Goal: Task Accomplishment & Management: Manage account settings

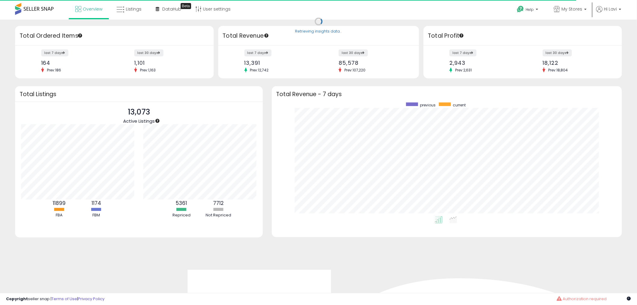
scroll to position [114, 338]
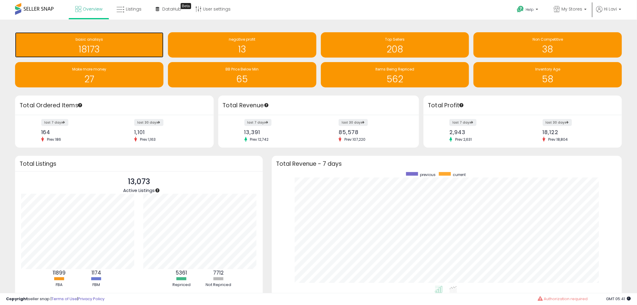
click at [93, 47] on h1 "18173" at bounding box center [89, 49] width 142 height 10
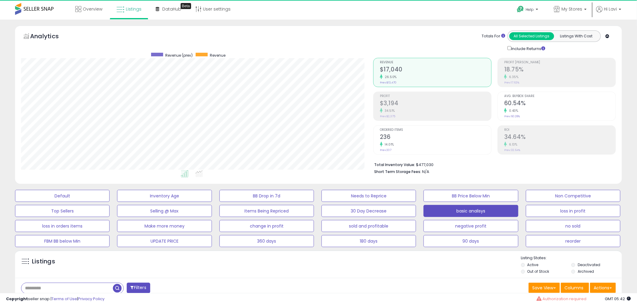
scroll to position [123, 352]
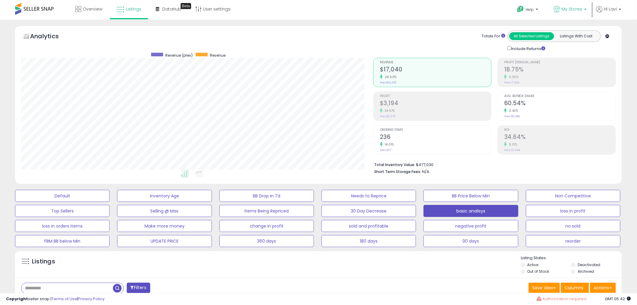
click at [579, 14] on link "My Stores" at bounding box center [570, 10] width 42 height 20
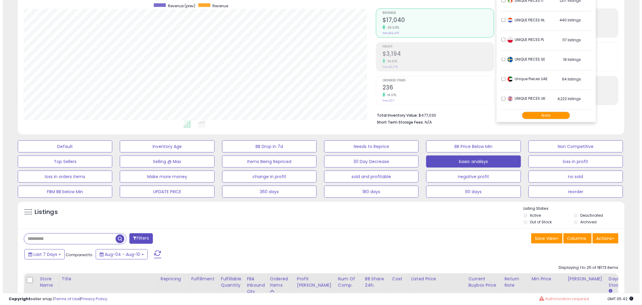
scroll to position [33, 0]
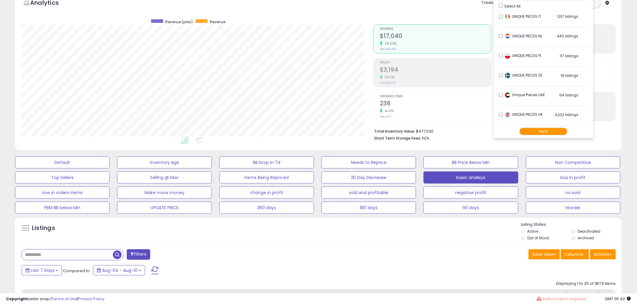
click at [462, 230] on div "Listings" at bounding box center [318, 232] width 607 height 20
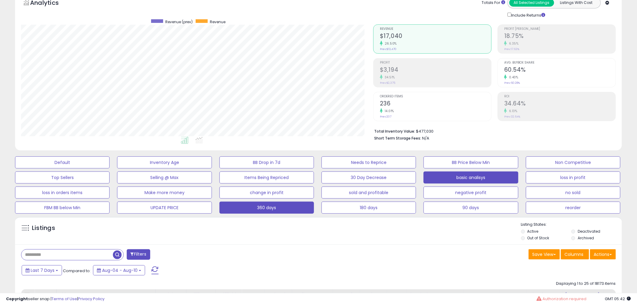
click at [110, 168] on button "360 days" at bounding box center [62, 162] width 95 height 12
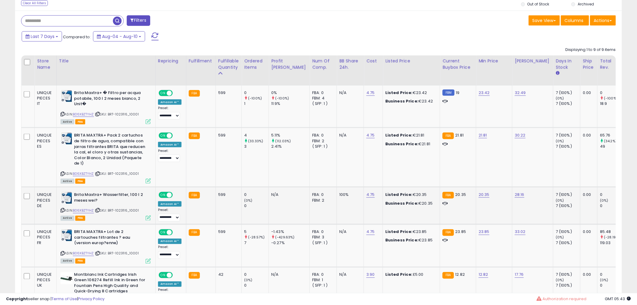
scroll to position [267, 0]
click at [479, 92] on link "23.42" at bounding box center [484, 92] width 11 height 6
drag, startPoint x: 457, startPoint y: 78, endPoint x: 363, endPoint y: 76, distance: 93.9
click at [363, 76] on table "Store Name Title" at bounding box center [473, 262] width 905 height 414
type input "**"
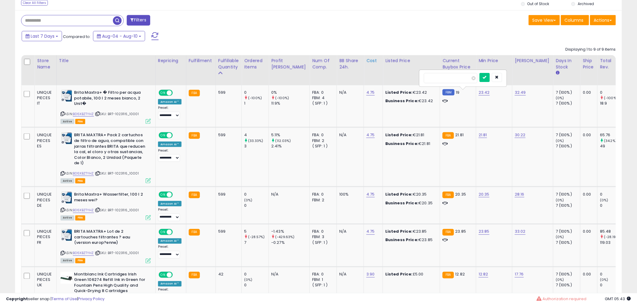
click button "submit" at bounding box center [485, 77] width 10 height 9
click at [515, 93] on link "32.49" at bounding box center [520, 92] width 11 height 6
drag, startPoint x: 500, startPoint y: 79, endPoint x: 392, endPoint y: 79, distance: 107.8
click at [402, 79] on table "Store Name Title" at bounding box center [473, 262] width 905 height 414
type input "**"
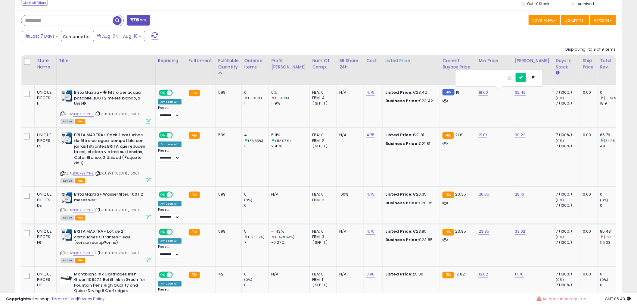
click button "submit" at bounding box center [521, 77] width 10 height 9
click at [479, 137] on div "21.81" at bounding box center [493, 134] width 29 height 5
click at [476, 133] on td "21.81" at bounding box center [494, 156] width 36 height 59
click at [479, 136] on div "21.81" at bounding box center [493, 134] width 29 height 5
click at [479, 95] on link "21.81" at bounding box center [484, 92] width 10 height 6
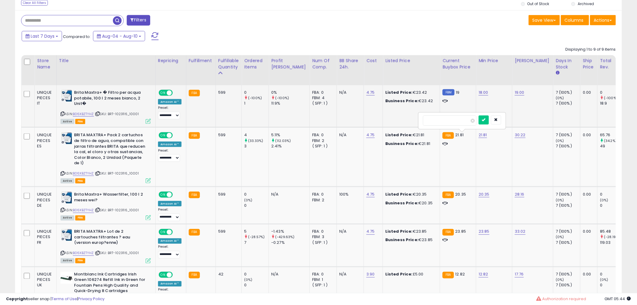
drag, startPoint x: 446, startPoint y: 123, endPoint x: 316, endPoint y: 120, distance: 130.4
click at [317, 121] on tbody "UNIQUE PIECES IT Brita Maxtra+ � Filtro per acqua potabile, 100 l 2 meses bianc…" at bounding box center [473, 277] width 905 height 384
type input "**"
click button "submit" at bounding box center [484, 119] width 10 height 9
click at [515, 95] on link "30.22" at bounding box center [520, 92] width 10 height 6
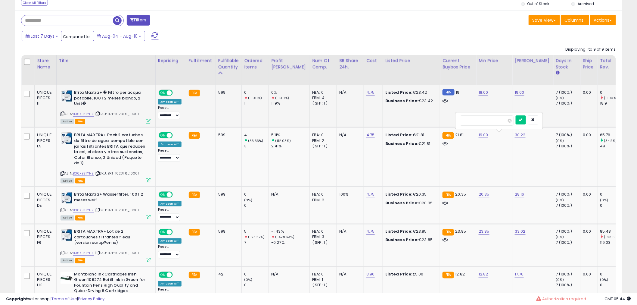
drag, startPoint x: 465, startPoint y: 117, endPoint x: 438, endPoint y: 113, distance: 27.1
click at [443, 114] on tbody "UNIQUE PIECES IT Brita Maxtra+ � Filtro per acqua potabile, 100 l 2 meses bianc…" at bounding box center [473, 277] width 905 height 384
type input "****"
click button "submit" at bounding box center [521, 119] width 10 height 9
click at [479, 95] on link "20.35" at bounding box center [484, 92] width 10 height 6
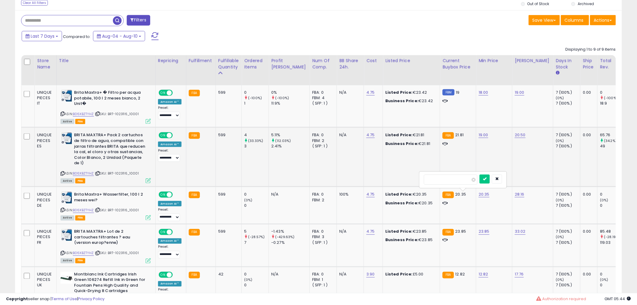
drag, startPoint x: 464, startPoint y: 177, endPoint x: 385, endPoint y: 174, distance: 78.9
click at [387, 174] on tbody "UNIQUE PIECES IT Brita Maxtra+ � Filtro per acqua potabile, 100 l 2 meses bianc…" at bounding box center [473, 277] width 905 height 384
type input "**"
click button "submit" at bounding box center [485, 178] width 10 height 9
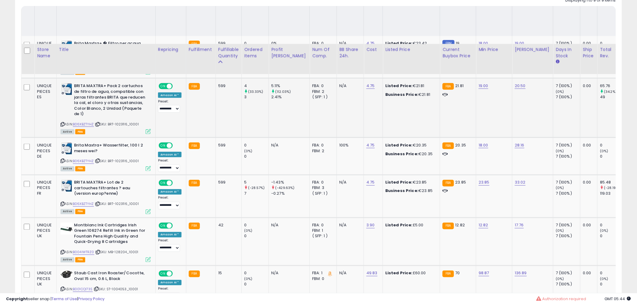
scroll to position [368, 0]
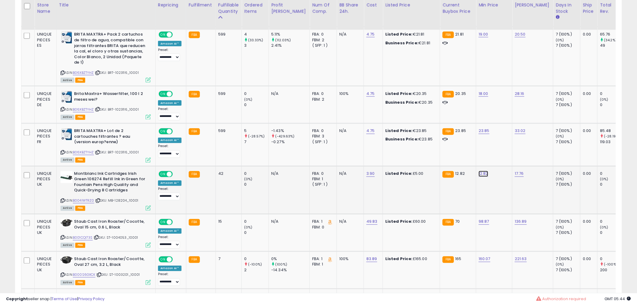
drag, startPoint x: 459, startPoint y: 158, endPoint x: 386, endPoint y: 158, distance: 72.6
click at [386, 158] on tbody "UNIQUE PIECES IT Brita Maxtra+ � Filtro per acqua potabile, 100 l 2 meses bianc…" at bounding box center [473, 177] width 905 height 384
type input "*"
click at [486, 159] on icon "submit" at bounding box center [484, 158] width 4 height 4
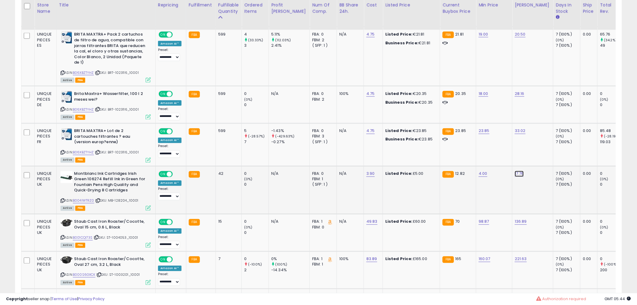
drag, startPoint x: 500, startPoint y: 161, endPoint x: 433, endPoint y: 155, distance: 67.7
click at [444, 157] on tbody "UNIQUE PIECES IT Brita Maxtra+ � Filtro per acqua potabile, 100 l 2 meses bianc…" at bounding box center [473, 177] width 905 height 384
type input "*"
click button "submit" at bounding box center [520, 157] width 10 height 9
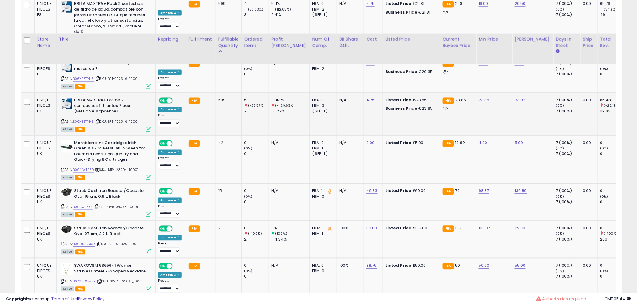
scroll to position [435, 0]
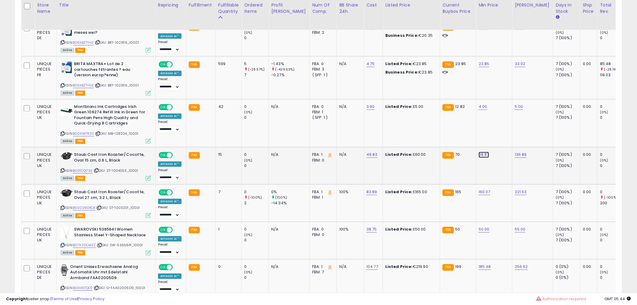
drag, startPoint x: 456, startPoint y: 136, endPoint x: 354, endPoint y: 136, distance: 102.1
click at [358, 136] on tbody "UNIQUE PIECES IT Brita Maxtra+ � Filtro per acqua potabile, 100 l 2 meses bianc…" at bounding box center [473, 110] width 905 height 384
type input "**"
click button "submit" at bounding box center [485, 138] width 10 height 9
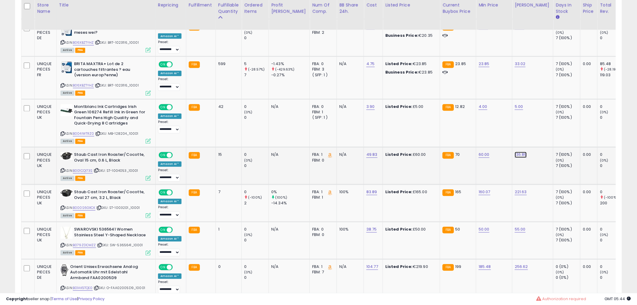
drag, startPoint x: 509, startPoint y: 137, endPoint x: 372, endPoint y: 137, distance: 137.9
click at [372, 137] on tbody "UNIQUE PIECES IT Brita Maxtra+ � Filtro per acqua potabile, 100 l 2 meses bianc…" at bounding box center [473, 110] width 905 height 384
type input "**"
click button "submit" at bounding box center [522, 138] width 10 height 9
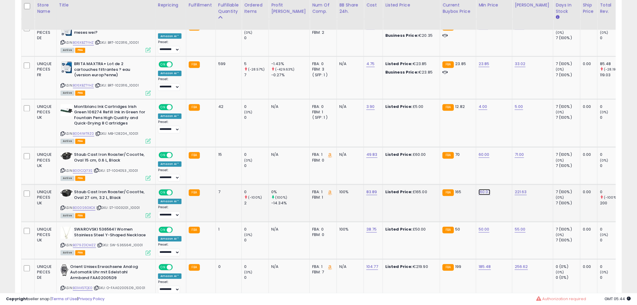
click at [465, 177] on input "******" at bounding box center [452, 176] width 54 height 10
drag, startPoint x: 459, startPoint y: 175, endPoint x: 355, endPoint y: 175, distance: 103.6
click at [355, 175] on tbody "UNIQUE PIECES IT Brita Maxtra+ � Filtro per acqua potabile, 100 l 2 meses bianc…" at bounding box center [473, 110] width 905 height 384
type input "***"
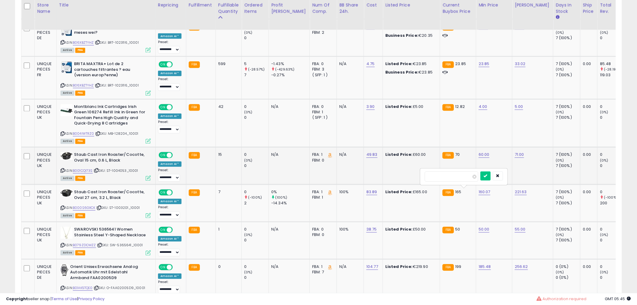
click button "submit" at bounding box center [486, 175] width 10 height 9
drag, startPoint x: 506, startPoint y: 178, endPoint x: 416, endPoint y: 175, distance: 90.4
click at [417, 175] on tbody "UNIQUE PIECES IT Brita Maxtra+ � Filtro per acqua potabile, 100 l 2 meses bianc…" at bounding box center [473, 110] width 905 height 384
click at [310, 241] on td "FBA: 0 Low FBA: n/a Low FBA Back Ordered: n/a Low FBM: n/a Low SFP: n/a FBM: 0" at bounding box center [323, 240] width 27 height 37
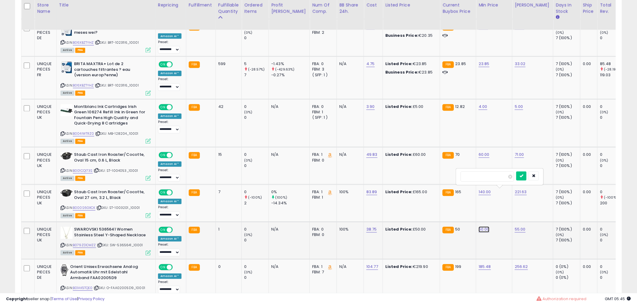
drag, startPoint x: 457, startPoint y: 213, endPoint x: 358, endPoint y: 207, distance: 98.9
click at [361, 207] on tbody "UNIQUE PIECES IT Brita Maxtra+ � Filtro per acqua potabile, 100 l 2 meses bianc…" at bounding box center [473, 110] width 905 height 384
type input "*"
click at [507, 212] on div at bounding box center [463, 214] width 87 height 16
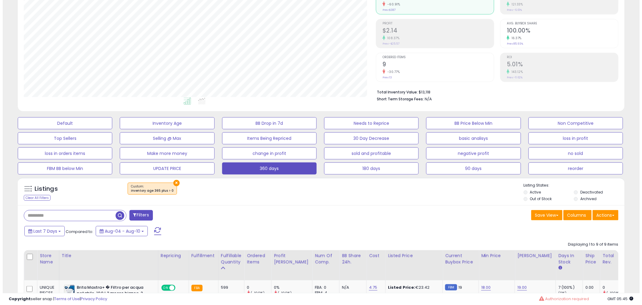
scroll to position [0, 0]
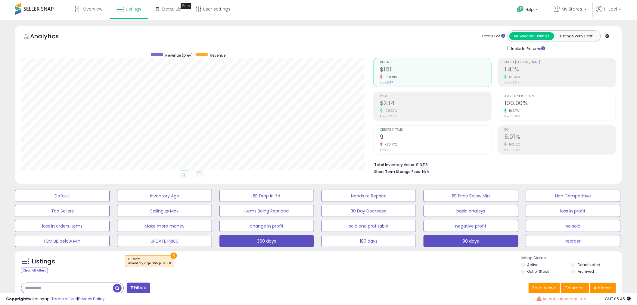
click at [110, 202] on button "90 days" at bounding box center [62, 196] width 95 height 12
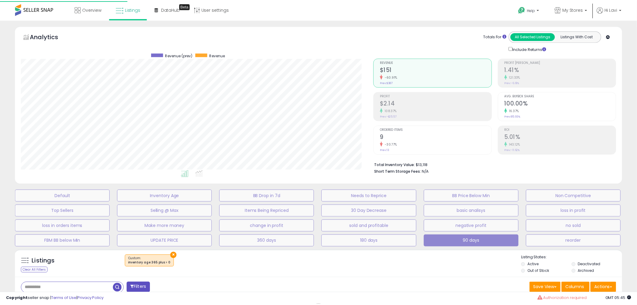
scroll to position [123, 356]
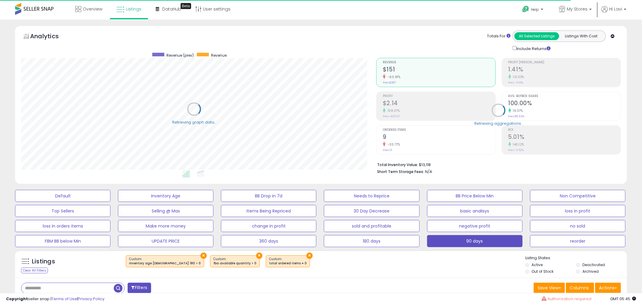
select select "**"
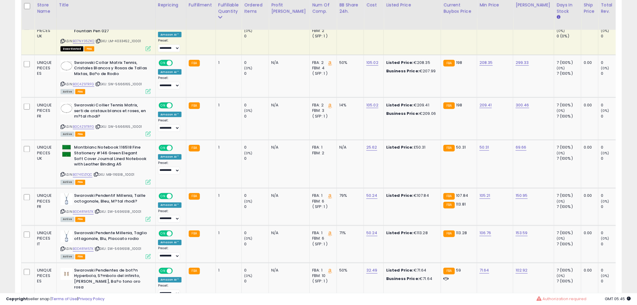
scroll to position [67, 0]
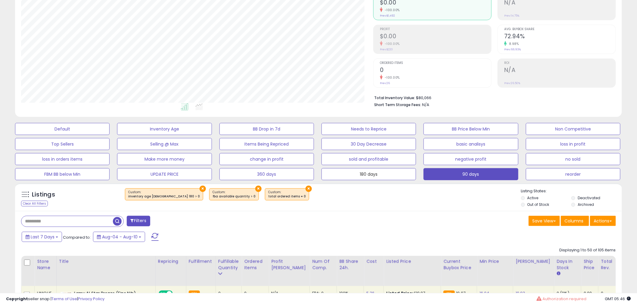
drag, startPoint x: 379, startPoint y: 171, endPoint x: 523, endPoint y: 205, distance: 147.6
click at [110, 135] on button "180 days" at bounding box center [62, 129] width 95 height 12
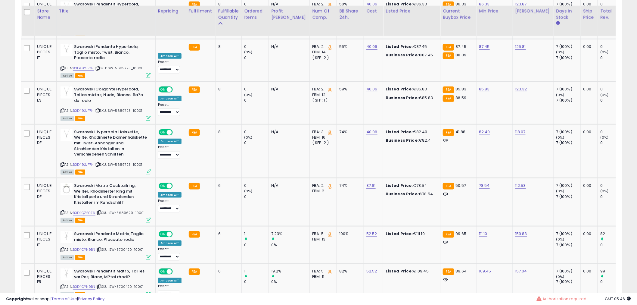
scroll to position [2254, 0]
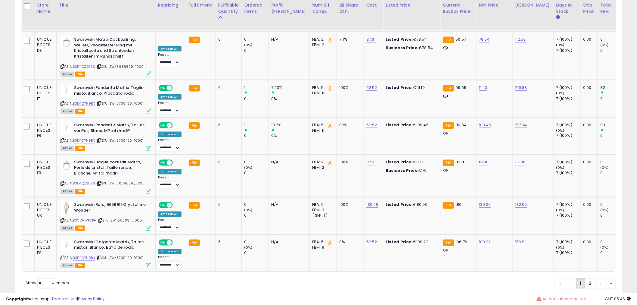
drag, startPoint x: 588, startPoint y: 262, endPoint x: 596, endPoint y: 251, distance: 13.1
click at [606, 278] on link "2" at bounding box center [611, 283] width 10 height 10
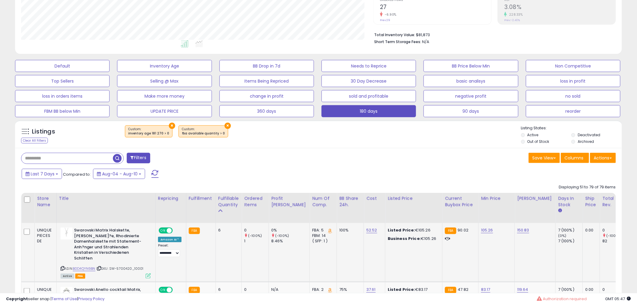
scroll to position [139, 0]
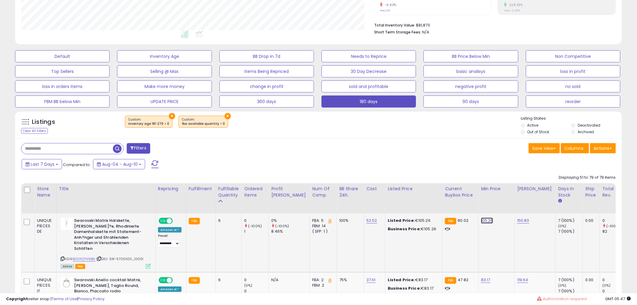
click at [481, 222] on link "105.26" at bounding box center [487, 220] width 12 height 6
click at [446, 198] on div "******" at bounding box center [465, 206] width 87 height 16
drag, startPoint x: 447, startPoint y: 205, endPoint x: 308, endPoint y: 206, distance: 138.8
type input "**"
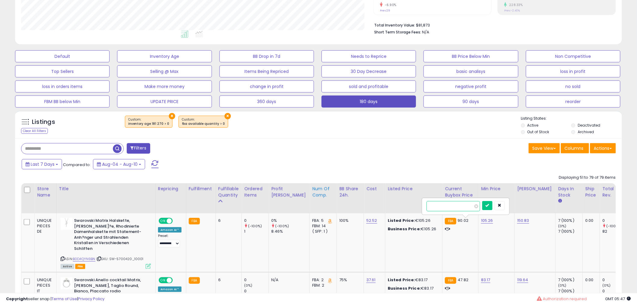
click button "submit" at bounding box center [487, 205] width 10 height 9
click at [517, 223] on link "150.83" at bounding box center [523, 220] width 12 height 6
drag, startPoint x: 497, startPoint y: 203, endPoint x: 407, endPoint y: 205, distance: 90.4
type input "**"
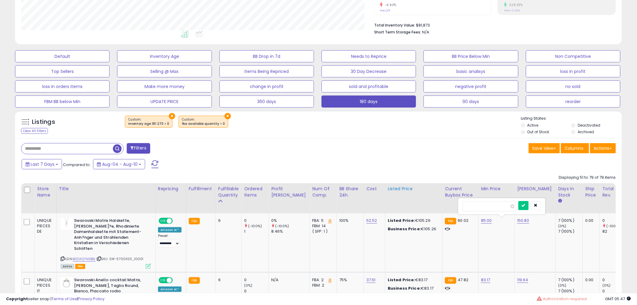
click button "submit" at bounding box center [523, 205] width 10 height 9
click at [173, 243] on select "**********" at bounding box center [169, 244] width 22 height 8
select select "**********"
click at [158, 240] on select "**********" at bounding box center [169, 244] width 22 height 8
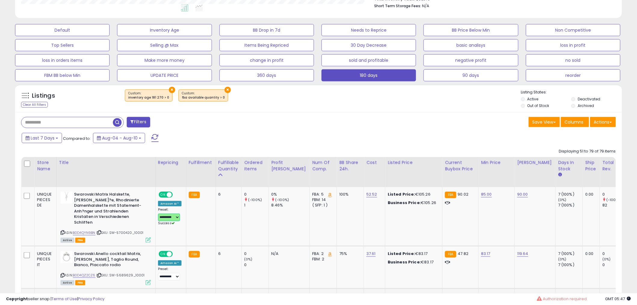
scroll to position [240, 0]
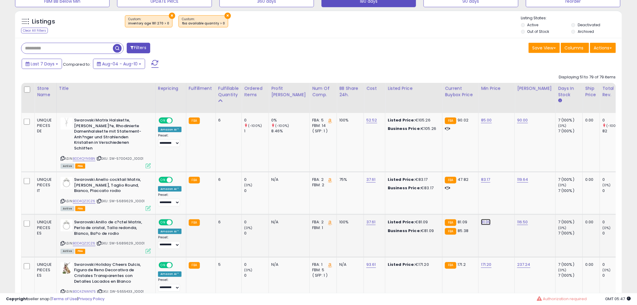
click at [481, 123] on link "81.09" at bounding box center [486, 120] width 11 height 6
drag, startPoint x: 468, startPoint y: 205, endPoint x: 378, endPoint y: 196, distance: 91.4
type input "**"
click button "submit" at bounding box center [486, 200] width 10 height 9
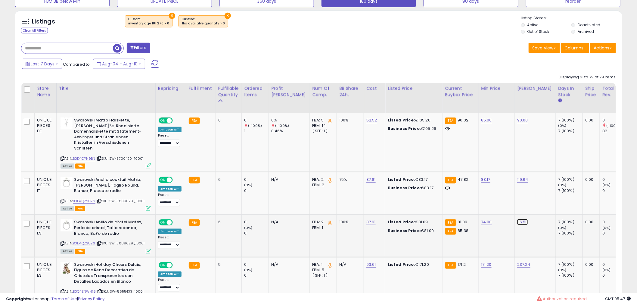
click at [517, 123] on link "116.50" at bounding box center [522, 120] width 11 height 6
drag, startPoint x: 505, startPoint y: 203, endPoint x: 427, endPoint y: 199, distance: 78.1
type input "**"
click button "submit" at bounding box center [523, 200] width 10 height 9
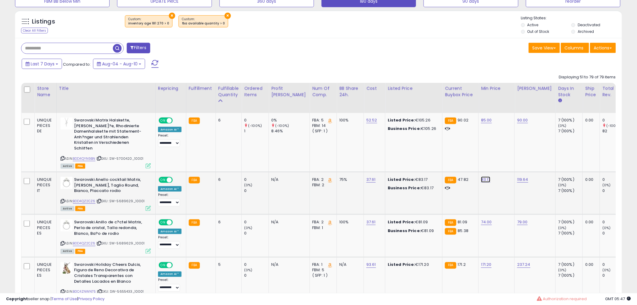
click at [481, 123] on link "83.17" at bounding box center [486, 120] width 11 height 6
drag, startPoint x: 470, startPoint y: 160, endPoint x: 350, endPoint y: 164, distance: 120.2
type input "**"
click button "submit" at bounding box center [486, 158] width 10 height 9
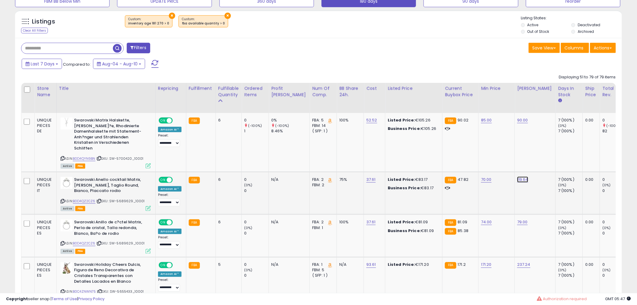
click at [517, 123] on link "119.64" at bounding box center [522, 120] width 11 height 6
drag, startPoint x: 505, startPoint y: 161, endPoint x: 378, endPoint y: 150, distance: 127.5
type input "**"
click button "submit" at bounding box center [523, 158] width 10 height 9
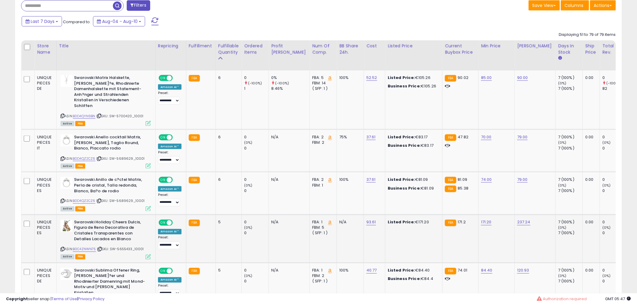
scroll to position [374, 0]
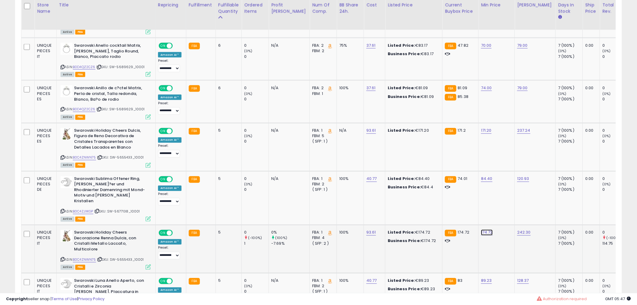
drag, startPoint x: 467, startPoint y: 204, endPoint x: 379, endPoint y: 204, distance: 87.9
type input "***"
click button "submit" at bounding box center [487, 205] width 10 height 9
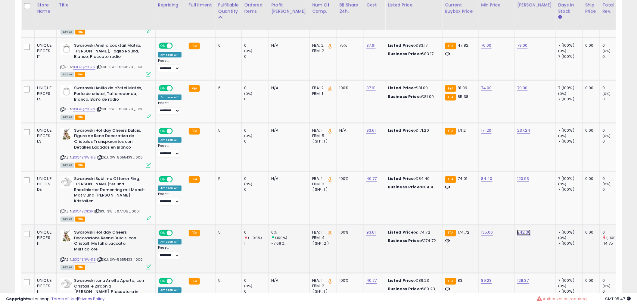
drag, startPoint x: 500, startPoint y: 204, endPoint x: 424, endPoint y: 208, distance: 76.6
type input "***"
click button "submit" at bounding box center [524, 205] width 10 height 9
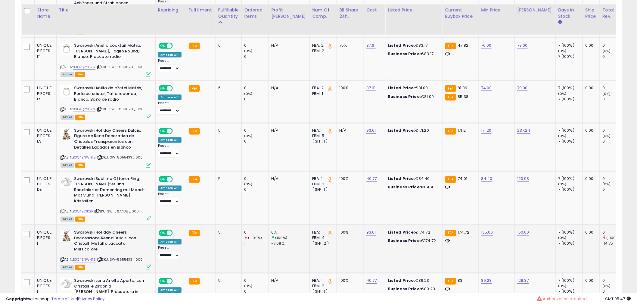
scroll to position [407, 0]
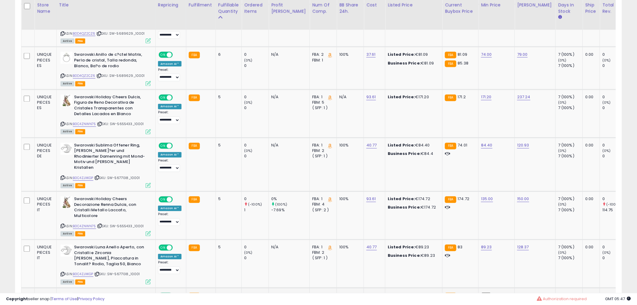
drag, startPoint x: 474, startPoint y: 267, endPoint x: 415, endPoint y: 266, distance: 59.0
click at [425, 270] on div "*****" at bounding box center [464, 268] width 87 height 16
type input "**"
click button "submit" at bounding box center [486, 267] width 10 height 9
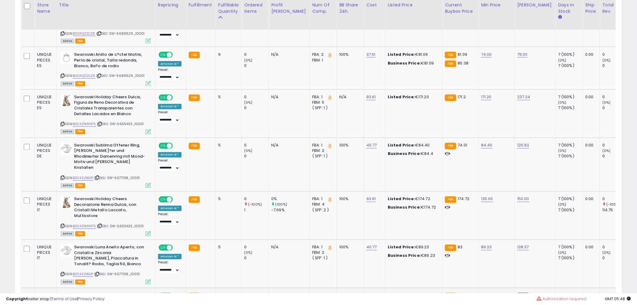
drag, startPoint x: 505, startPoint y: 269, endPoint x: 361, endPoint y: 263, distance: 143.7
type input "**"
click button "submit" at bounding box center [523, 267] width 10 height 9
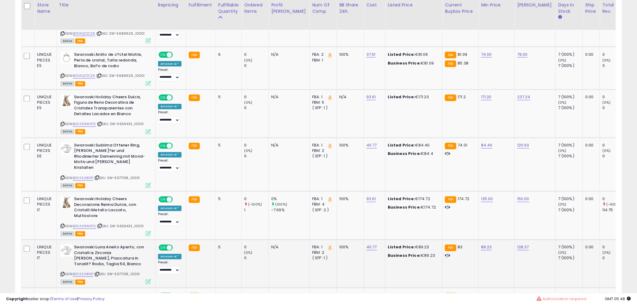
click at [479, 240] on td "89.23" at bounding box center [497, 264] width 36 height 48
drag, startPoint x: 456, startPoint y: 223, endPoint x: 334, endPoint y: 215, distance: 122.5
type input "**"
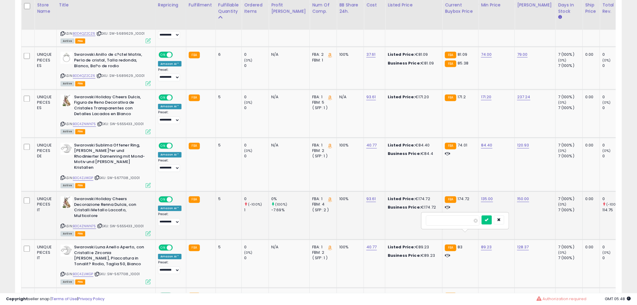
click button "submit" at bounding box center [487, 219] width 10 height 9
drag, startPoint x: 486, startPoint y: 221, endPoint x: 418, endPoint y: 220, distance: 67.7
type input "**"
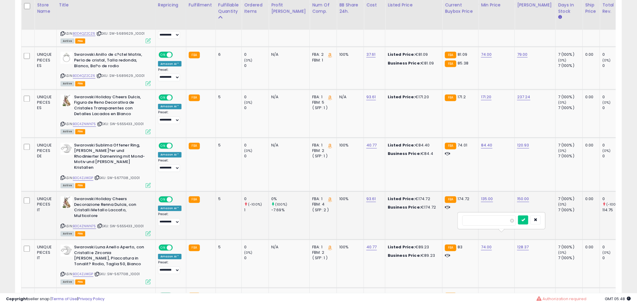
click button "submit" at bounding box center [523, 219] width 10 height 9
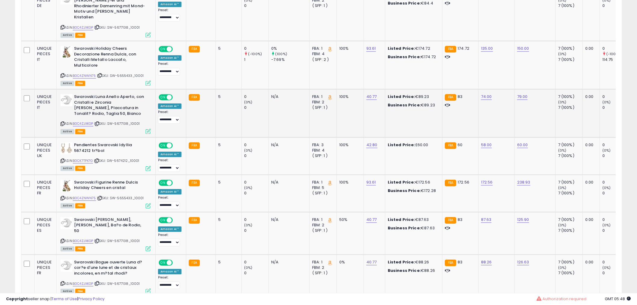
scroll to position [574, 0]
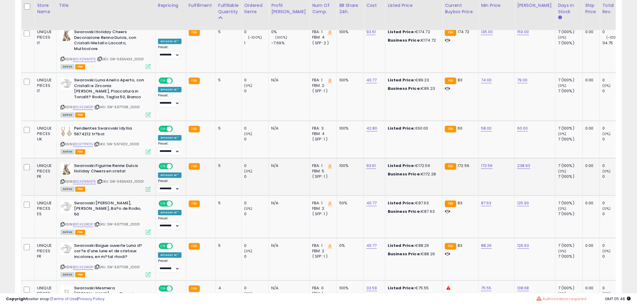
click at [479, 158] on td "172.56" at bounding box center [497, 176] width 36 height 37
drag, startPoint x: 459, startPoint y: 139, endPoint x: 370, endPoint y: 133, distance: 89.3
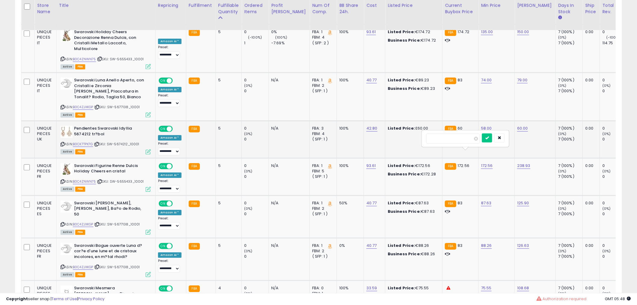
type input "***"
click button "submit" at bounding box center [487, 137] width 10 height 9
click at [515, 158] on td "238.93" at bounding box center [535, 176] width 41 height 37
drag, startPoint x: 506, startPoint y: 139, endPoint x: 437, endPoint y: 138, distance: 68.3
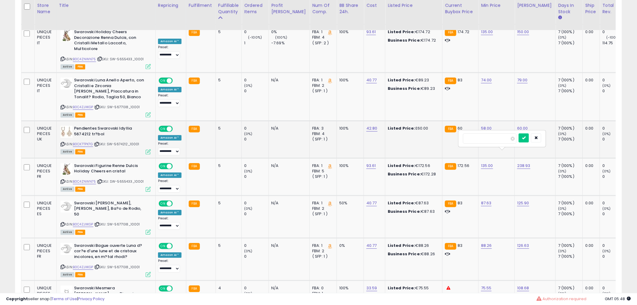
type input "***"
click button "submit" at bounding box center [524, 137] width 10 height 9
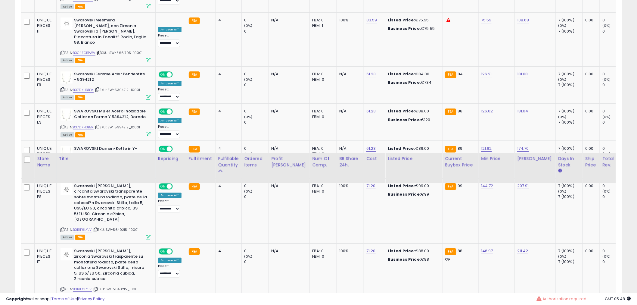
scroll to position [1109, 0]
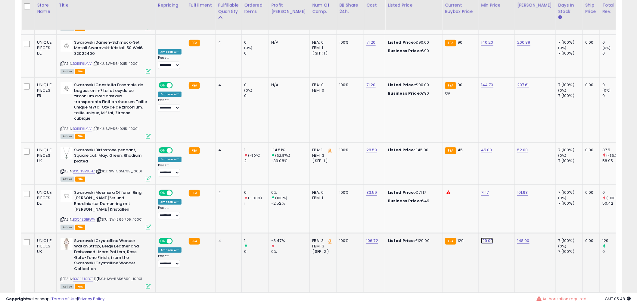
drag, startPoint x: 462, startPoint y: 188, endPoint x: 346, endPoint y: 188, distance: 115.9
type input "***"
click button "submit" at bounding box center [487, 188] width 10 height 9
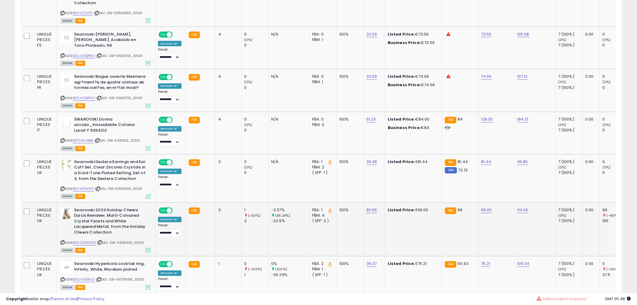
scroll to position [1377, 0]
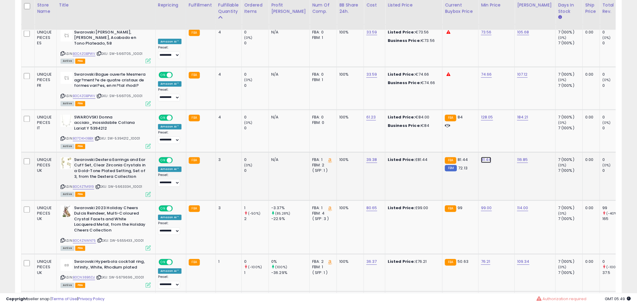
drag, startPoint x: 457, startPoint y: 109, endPoint x: 343, endPoint y: 107, distance: 114.4
type input "**"
click button "submit" at bounding box center [486, 106] width 10 height 9
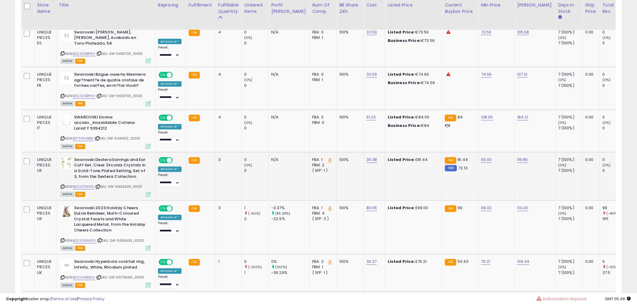
click at [515, 152] on td "116.85" at bounding box center [535, 176] width 41 height 48
drag, startPoint x: 489, startPoint y: 108, endPoint x: 400, endPoint y: 108, distance: 89.1
type input "**"
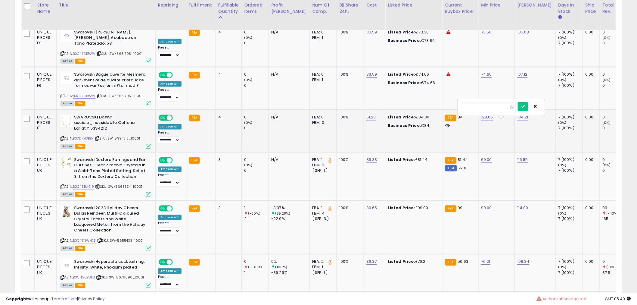
click button "submit" at bounding box center [523, 106] width 10 height 9
drag, startPoint x: 459, startPoint y: 208, endPoint x: 348, endPoint y: 206, distance: 111.4
type input "**"
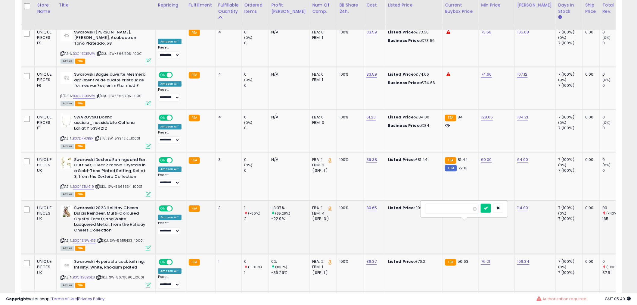
click button "submit" at bounding box center [486, 208] width 10 height 9
drag, startPoint x: 507, startPoint y: 208, endPoint x: 437, endPoint y: 209, distance: 70.1
type input "*"
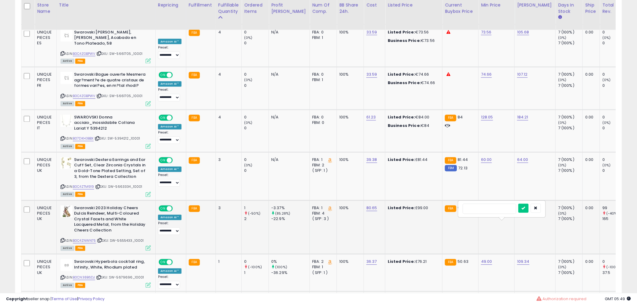
type input "**"
click button "submit" at bounding box center [523, 208] width 10 height 9
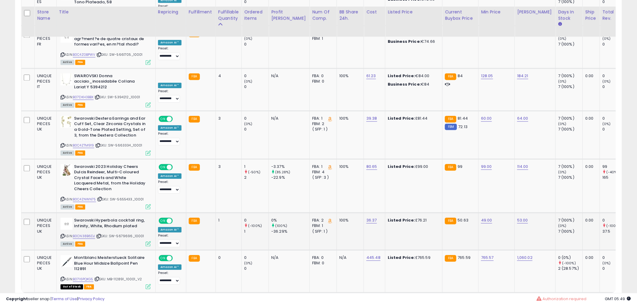
scroll to position [1426, 0]
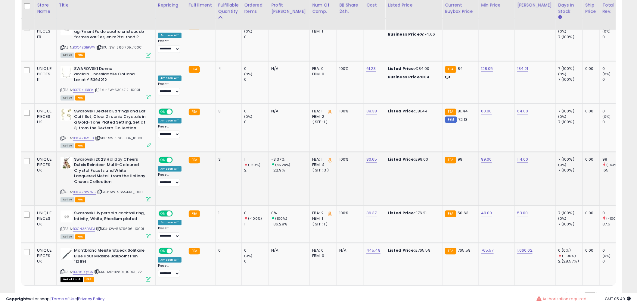
drag, startPoint x: 151, startPoint y: 154, endPoint x: 113, endPoint y: 152, distance: 38.3
click at [113, 152] on td "Swarovski 2023 Holiday Cheers Dulcis Reindeer, Multi-Coloured Crystal Facets an…" at bounding box center [105, 179] width 99 height 54
copy span "SW-5655433_10001"
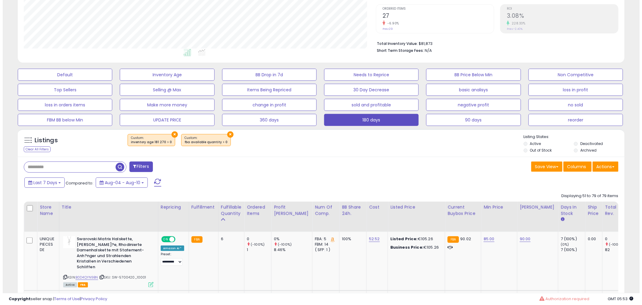
scroll to position [0, 0]
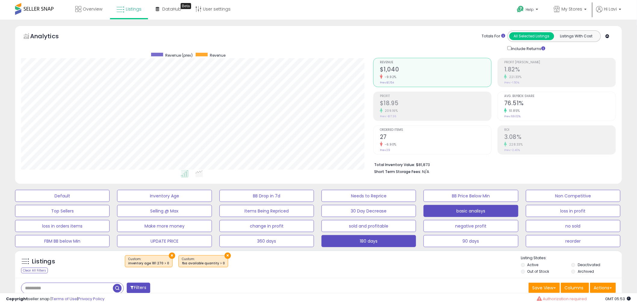
click at [110, 202] on button "basic analisys" at bounding box center [62, 196] width 95 height 12
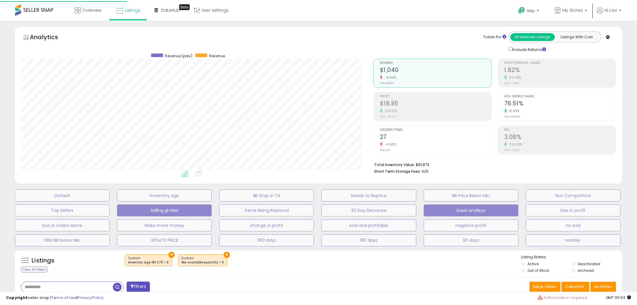
scroll to position [123, 356]
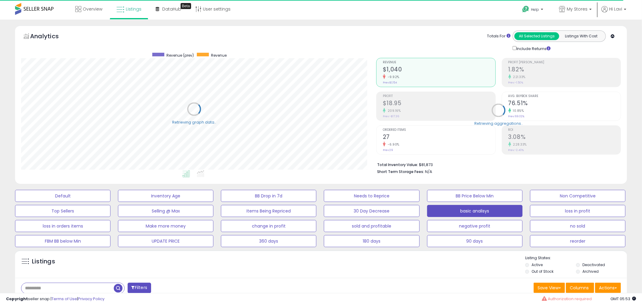
select select "**"
click at [77, 288] on input "text" at bounding box center [96, 288] width 150 height 11
paste input "**********"
type input "**********"
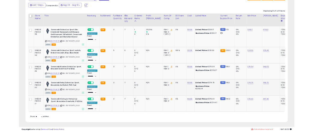
scroll to position [123, 352]
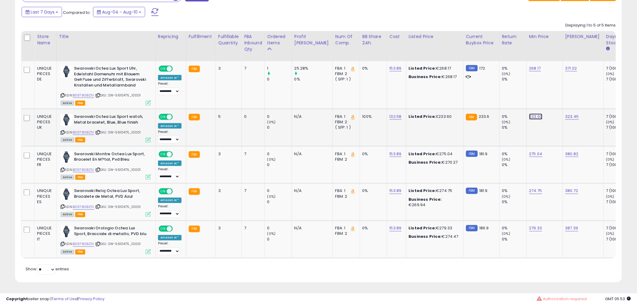
click at [529, 71] on link "233.60" at bounding box center [535, 68] width 12 height 6
drag, startPoint x: 506, startPoint y: 98, endPoint x: 445, endPoint y: 94, distance: 61.0
click at [451, 95] on tbody "UNIQUE PIECES DE Swarovski Octea Lux Sport Uhr, Edelstahl Damenuhr mit Blauem G…" at bounding box center [486, 159] width 931 height 197
type input "***"
click button "submit" at bounding box center [537, 101] width 10 height 9
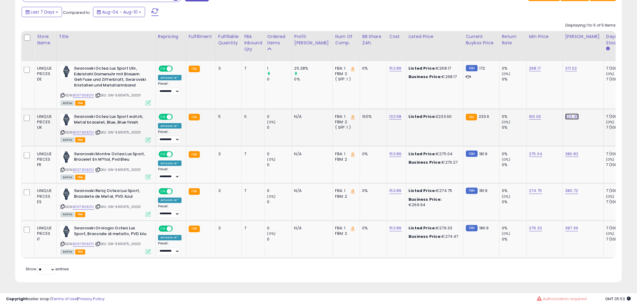
click at [565, 71] on link "323.45" at bounding box center [571, 68] width 12 height 6
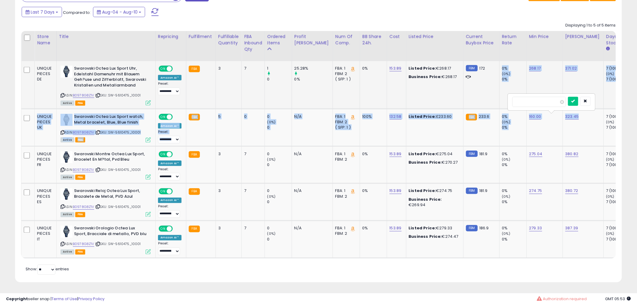
drag, startPoint x: 541, startPoint y: 91, endPoint x: 482, endPoint y: 96, distance: 59.8
click at [482, 96] on tbody "UNIQUE PIECES DE Swarovski Octea Lux Sport Uhr, Edelstahl Damenuhr mit Blauem G…" at bounding box center [486, 159] width 931 height 197
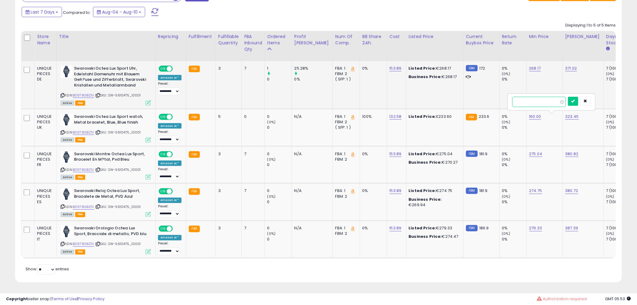
drag, startPoint x: 543, startPoint y: 100, endPoint x: 475, endPoint y: 98, distance: 68.1
click at [476, 98] on tbody "UNIQUE PIECES DE Swarovski Octea Lux Sport Uhr, Edelstahl Damenuhr mit Blauem G…" at bounding box center [486, 159] width 931 height 197
type input "***"
click button "submit" at bounding box center [573, 101] width 10 height 9
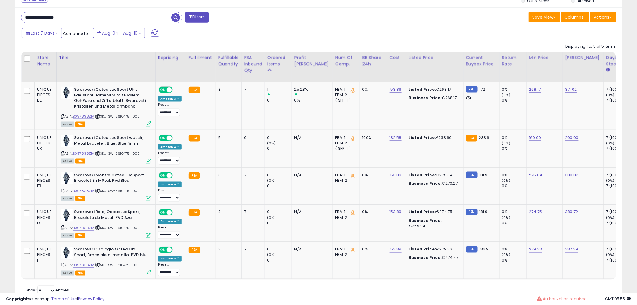
scroll to position [196, 0]
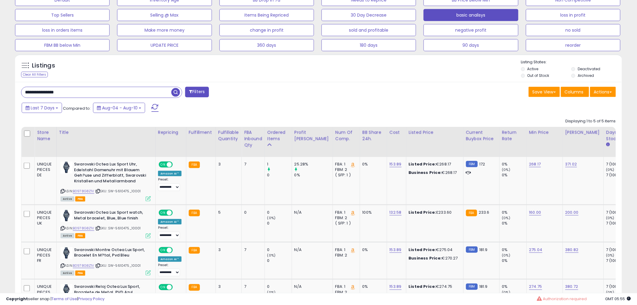
drag, startPoint x: -2, startPoint y: 87, endPoint x: -82, endPoint y: 84, distance: 79.8
paste input "text"
type input "**********"
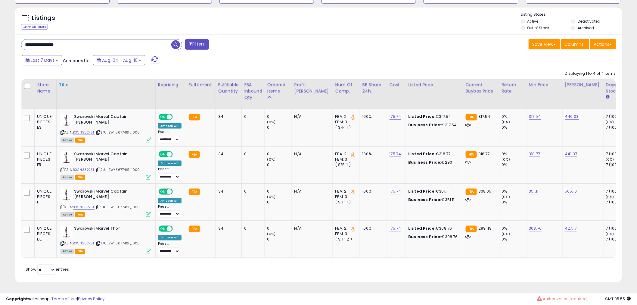
scroll to position [248, 0]
click at [529, 120] on link "318.77" at bounding box center [535, 117] width 12 height 6
drag, startPoint x: 500, startPoint y: 131, endPoint x: 402, endPoint y: 128, distance: 97.9
click at [415, 128] on tbody "UNIQUE PIECES ES Swarovski Marvel Captain [PERSON_NAME] ASIN: B0CN38275T | SKU:…" at bounding box center [484, 183] width 927 height 149
type input "***"
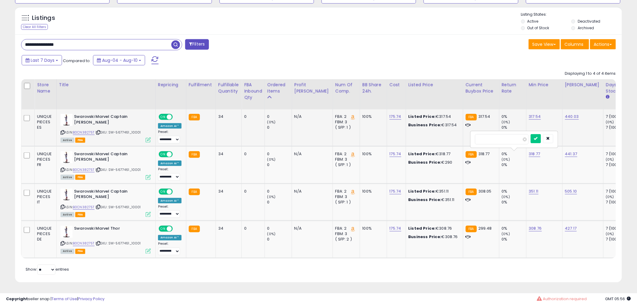
click button "submit" at bounding box center [536, 138] width 10 height 9
click at [565, 120] on link "441.37" at bounding box center [572, 117] width 14 height 6
drag, startPoint x: 494, startPoint y: 131, endPoint x: 484, endPoint y: 131, distance: 9.6
click at [485, 131] on tbody "UNIQUE PIECES ES Swarovski Marvel Captain [PERSON_NAME] ASIN: B0CN38275T | SKU:…" at bounding box center [484, 183] width 927 height 149
type input "***"
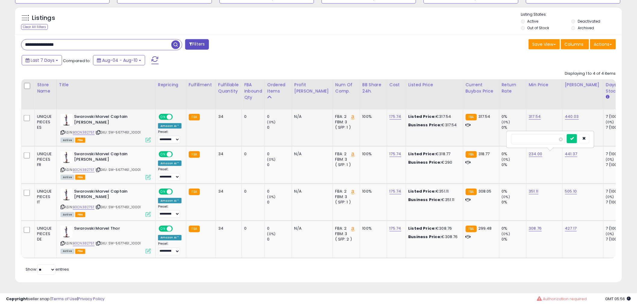
click button "submit" at bounding box center [572, 138] width 10 height 9
click at [529, 120] on link "308.76" at bounding box center [535, 117] width 12 height 6
drag, startPoint x: 504, startPoint y: 208, endPoint x: 372, endPoint y: 213, distance: 131.9
click at [412, 211] on tbody "UNIQUE PIECES ES Swarovski Marvel Captain [PERSON_NAME] ASIN: B0CN38275T | SKU:…" at bounding box center [484, 183] width 927 height 149
type input "***"
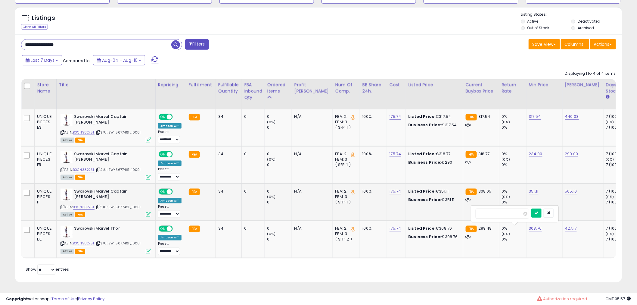
click button "submit" at bounding box center [536, 212] width 10 height 9
click at [565, 120] on link "427.17" at bounding box center [572, 117] width 14 height 6
drag, startPoint x: 544, startPoint y: 208, endPoint x: 447, endPoint y: 207, distance: 97.0
click at [465, 207] on tbody "UNIQUE PIECES ES Swarovski Marvel Captain [PERSON_NAME] ASIN: B0CN38275T | SKU:…" at bounding box center [484, 183] width 927 height 149
type input "***"
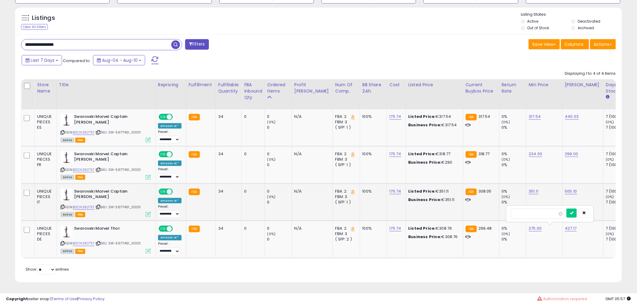
click button "submit" at bounding box center [572, 212] width 10 height 9
click at [510, 188] on div "0%" at bounding box center [514, 190] width 24 height 5
click at [529, 120] on link "351.11" at bounding box center [535, 117] width 12 height 6
drag, startPoint x: 498, startPoint y: 172, endPoint x: 373, endPoint y: 166, distance: 125.4
click at [400, 166] on tbody "UNIQUE PIECES ES Swarovski Marvel Captain [PERSON_NAME] ASIN: B0CN38275T | SKU:…" at bounding box center [484, 183] width 927 height 149
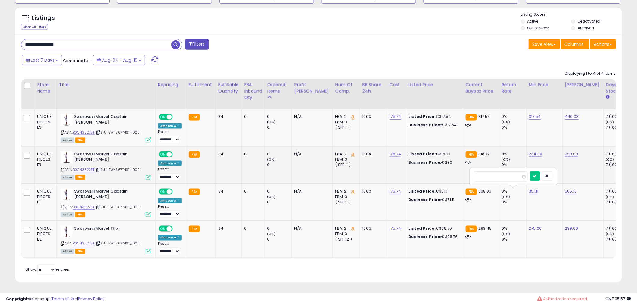
type input "***"
click button "submit" at bounding box center [535, 175] width 10 height 9
click at [565, 120] on link "505.10" at bounding box center [572, 117] width 14 height 6
drag, startPoint x: 543, startPoint y: 173, endPoint x: 426, endPoint y: 162, distance: 117.4
click at [434, 162] on tbody "UNIQUE PIECES ES Swarovski Marvel Captain [PERSON_NAME] ASIN: B0CN38275T | SKU:…" at bounding box center [484, 183] width 927 height 149
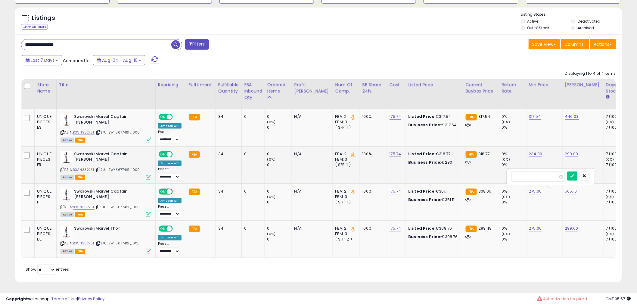
type input "***"
click button "submit" at bounding box center [572, 175] width 10 height 9
drag, startPoint x: 34, startPoint y: 34, endPoint x: -214, endPoint y: 8, distance: 249.5
paste input "text"
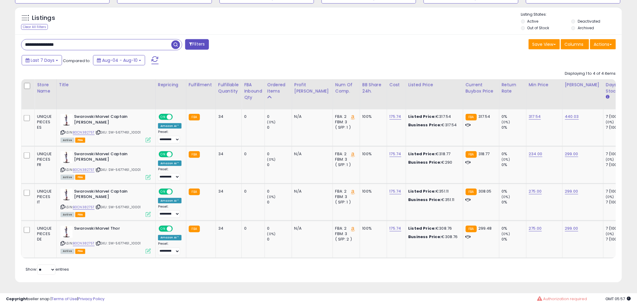
type input "**********"
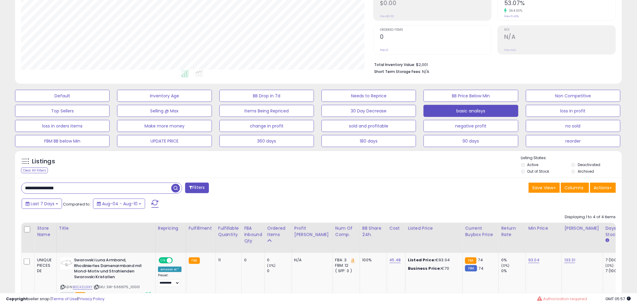
scroll to position [123, 352]
click at [528, 259] on link "93.04" at bounding box center [533, 260] width 11 height 6
drag, startPoint x: 508, startPoint y: 243, endPoint x: 347, endPoint y: 254, distance: 161.2
type input "**"
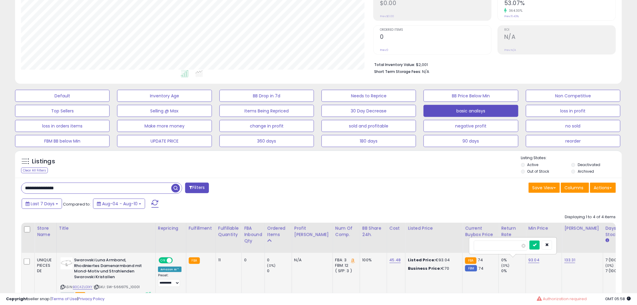
click button "submit" at bounding box center [535, 244] width 10 height 9
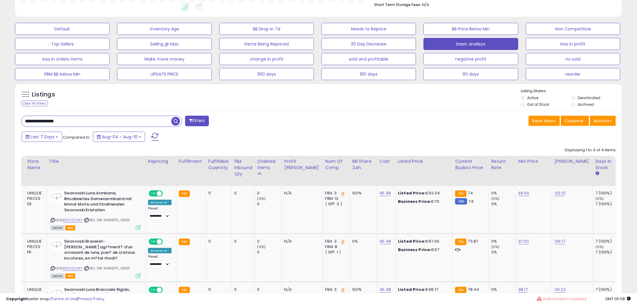
scroll to position [0, 0]
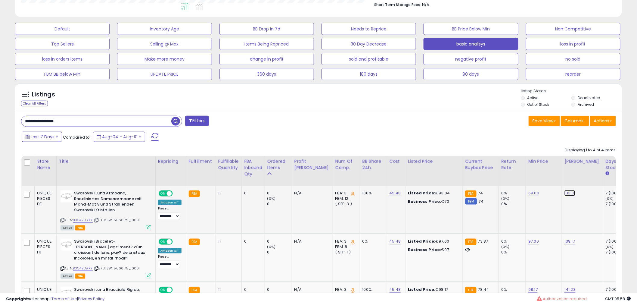
click at [565, 195] on link "133.31" at bounding box center [570, 193] width 11 height 6
drag, startPoint x: 550, startPoint y: 179, endPoint x: 450, endPoint y: 187, distance: 100.0
click at [453, 186] on table "Store Name Title" at bounding box center [484, 267] width 927 height 223
type input "**"
click button "submit" at bounding box center [571, 177] width 10 height 9
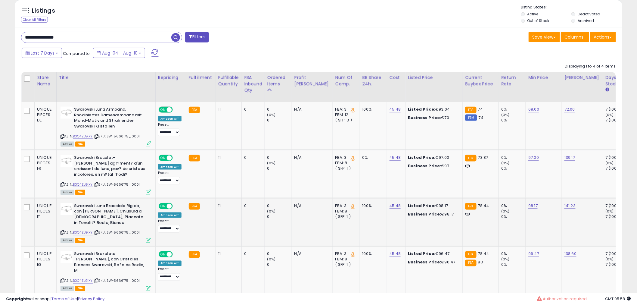
scroll to position [267, 0]
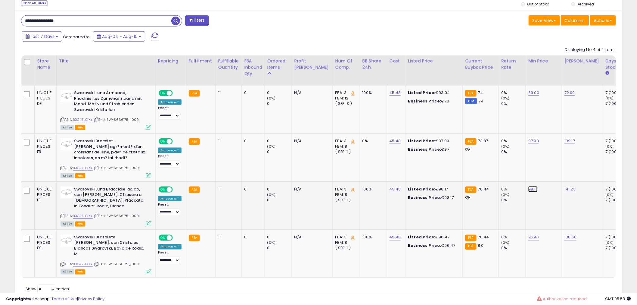
click at [528, 96] on link "98.17" at bounding box center [533, 93] width 11 height 6
drag, startPoint x: 503, startPoint y: 173, endPoint x: 297, endPoint y: 173, distance: 205.9
click at [307, 173] on tbody "UNIQUE PIECES DE Swarovski Luna Armband, Rhodiniertes Damenarmband mit Mond-Mot…" at bounding box center [484, 182] width 926 height 192
type input "**"
click button "submit" at bounding box center [534, 173] width 10 height 9
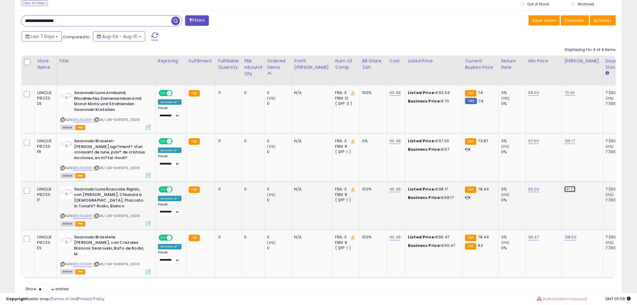
click at [565, 96] on link "141.23" at bounding box center [570, 93] width 11 height 6
drag, startPoint x: 552, startPoint y: 179, endPoint x: 457, endPoint y: 179, distance: 94.5
click at [458, 179] on tbody "UNIQUE PIECES DE Swarovski Luna Armband, Rhodiniertes Damenarmband mit Mond-Mot…" at bounding box center [484, 182] width 926 height 192
type input "**"
click button "submit" at bounding box center [571, 173] width 10 height 9
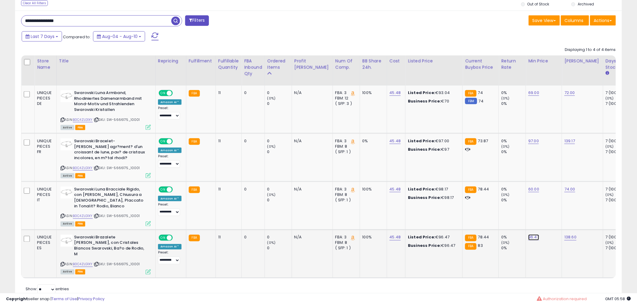
click at [528, 96] on link "96.47" at bounding box center [533, 93] width 11 height 6
drag, startPoint x: 492, startPoint y: 218, endPoint x: 401, endPoint y: 223, distance: 90.7
click at [405, 222] on tbody "UNIQUE PIECES DE Swarovski Luna Armband, Rhodiniertes Damenarmband mit Mond-Mot…" at bounding box center [484, 182] width 926 height 192
type input "**"
click button "submit" at bounding box center [535, 221] width 10 height 9
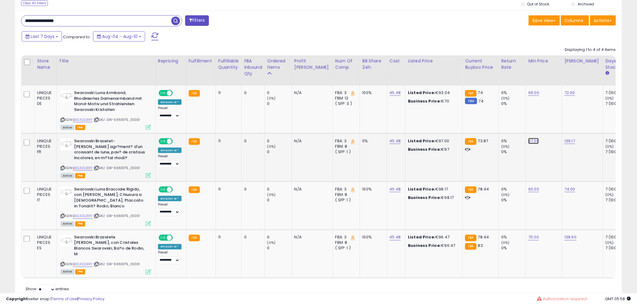
click at [528, 96] on link "97.00" at bounding box center [533, 93] width 11 height 6
drag, startPoint x: 498, startPoint y: 127, endPoint x: 338, endPoint y: 129, distance: 159.3
click at [362, 127] on tbody "UNIQUE PIECES DE Swarovski Luna Armband, Rhodiniertes Damenarmband mit Mond-Mot…" at bounding box center [484, 182] width 926 height 192
type input "**"
click button "submit" at bounding box center [535, 125] width 10 height 9
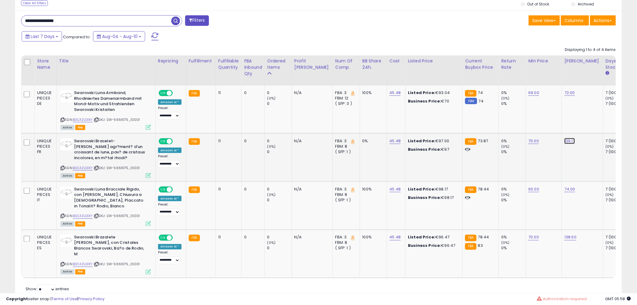
click at [565, 96] on link "139.17" at bounding box center [570, 93] width 11 height 6
drag, startPoint x: 423, startPoint y: 129, endPoint x: 369, endPoint y: 139, distance: 55.6
click at [374, 136] on tr "UNIQUE PIECES FR Swarovski Bracelet-jonc Luna agr?ment? d'un croissant de lune,…" at bounding box center [484, 157] width 926 height 48
type input "**"
click button "submit" at bounding box center [571, 125] width 10 height 9
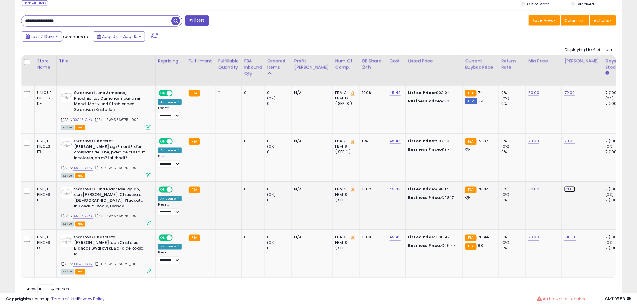
click at [565, 96] on link "74.00" at bounding box center [570, 93] width 11 height 6
click at [565, 96] on link "138.60" at bounding box center [570, 93] width 11 height 6
drag, startPoint x: 541, startPoint y: 221, endPoint x: 407, endPoint y: 220, distance: 134.0
click at [411, 220] on tbody "UNIQUE PIECES DE Swarovski Luna Armband, Rhodiniertes Damenarmband mit Mond-Mot…" at bounding box center [484, 182] width 926 height 192
type input "**"
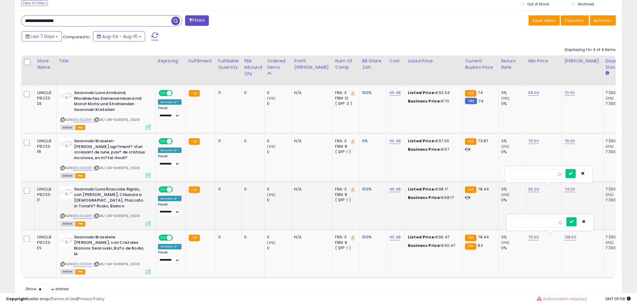
click button "submit" at bounding box center [572, 221] width 10 height 9
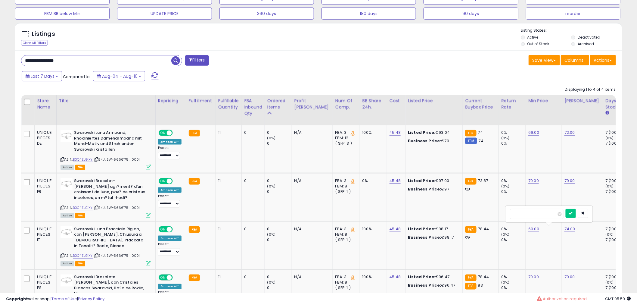
scroll to position [167, 0]
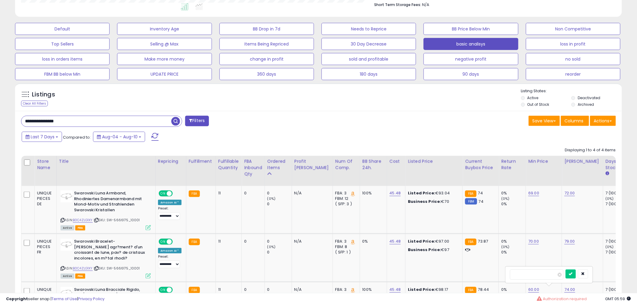
drag, startPoint x: 55, startPoint y: 123, endPoint x: -86, endPoint y: 121, distance: 141.2
paste input "text"
type input "**********"
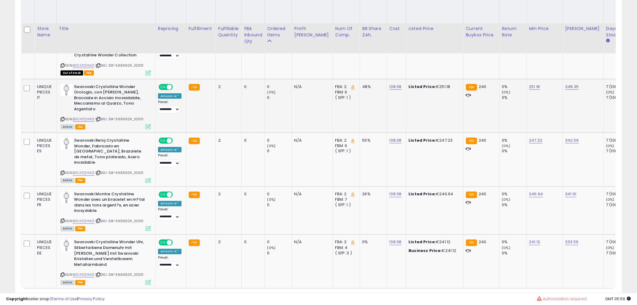
scroll to position [317, 0]
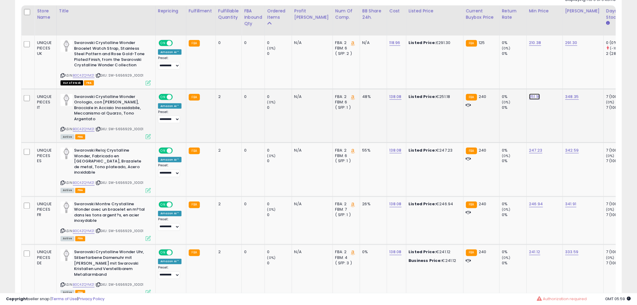
click at [529, 46] on link "251.18" at bounding box center [535, 43] width 12 height 6
drag, startPoint x: 504, startPoint y: 80, endPoint x: 428, endPoint y: 79, distance: 75.9
click at [434, 80] on tbody "UNIQUE PIECES UK Swarovski Crystalline Wonder Bracelet Watch Strap, Stainless S…" at bounding box center [484, 167] width 927 height 263
type input "***"
click button "submit" at bounding box center [536, 81] width 10 height 9
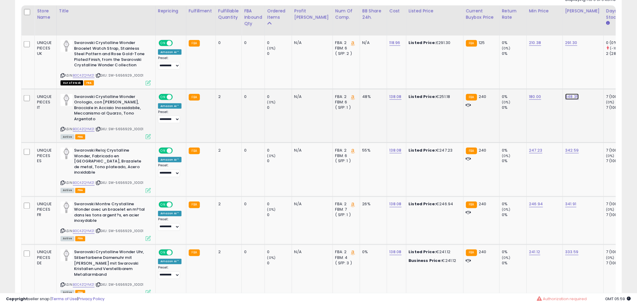
click at [565, 46] on link "348.35" at bounding box center [571, 43] width 12 height 6
drag, startPoint x: 553, startPoint y: 85, endPoint x: 388, endPoint y: 86, distance: 165.3
click at [412, 86] on tbody "UNIQUE PIECES UK Swarovski Crystalline Wonder Bracelet Watch Strap, Stainless S…" at bounding box center [484, 167] width 927 height 263
type input "***"
click button "submit" at bounding box center [573, 81] width 10 height 9
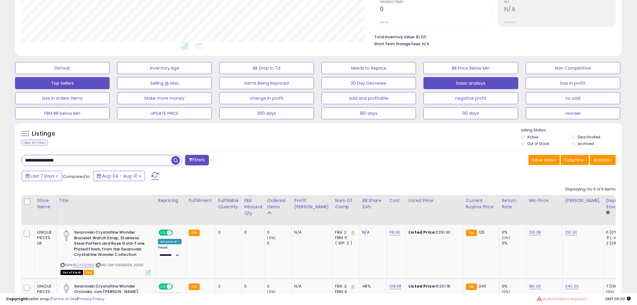
scroll to position [116, 0]
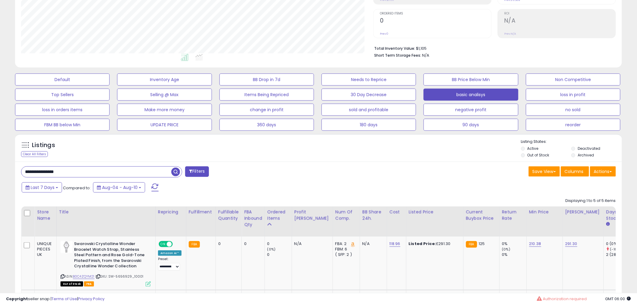
paste input "text"
drag, startPoint x: 95, startPoint y: 173, endPoint x: -94, endPoint y: 159, distance: 189.9
click at [0, 159] on html "Unable to login Retrieving listings data.. has not yet accepted the Terms of Us…" at bounding box center [318, 36] width 637 height 305
type input "**********"
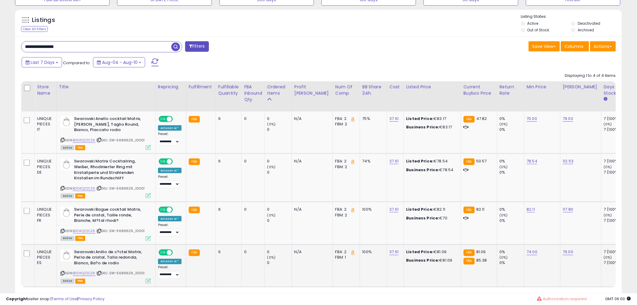
scroll to position [123, 352]
click at [527, 122] on link "78.54" at bounding box center [532, 119] width 11 height 6
drag, startPoint x: 506, startPoint y: 147, endPoint x: 397, endPoint y: 142, distance: 109.7
click at [401, 142] on tbody "UNIQUE PIECES IT Swarovski Anello cocktail Matrix, [PERSON_NAME], Taglio Round,…" at bounding box center [483, 198] width 925 height 175
type input "**"
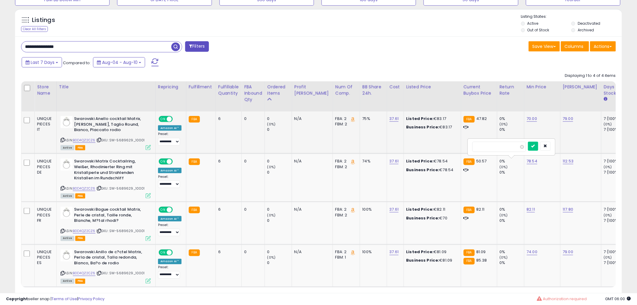
click button "submit" at bounding box center [533, 146] width 10 height 9
click at [527, 120] on link "70.00" at bounding box center [532, 119] width 11 height 6
drag, startPoint x: 502, startPoint y: 103, endPoint x: 406, endPoint y: 102, distance: 95.7
click at [417, 103] on table "Store Name Title" at bounding box center [483, 184] width 925 height 206
type input "**"
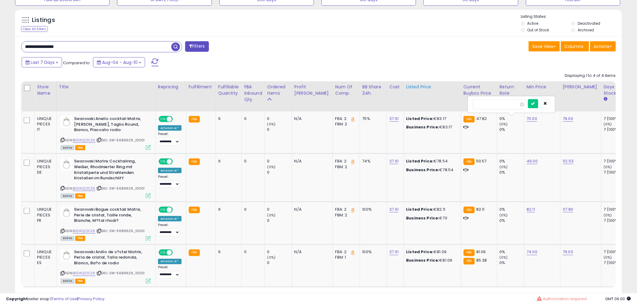
click button "submit" at bounding box center [533, 103] width 10 height 9
click at [527, 122] on link "82.11" at bounding box center [532, 119] width 11 height 6
drag, startPoint x: 510, startPoint y: 194, endPoint x: 446, endPoint y: 194, distance: 64.4
click at [446, 194] on tbody "UNIQUE PIECES IT Swarovski Anello cocktail Matrix, [PERSON_NAME], Taglio Round,…" at bounding box center [483, 198] width 925 height 175
type input "**"
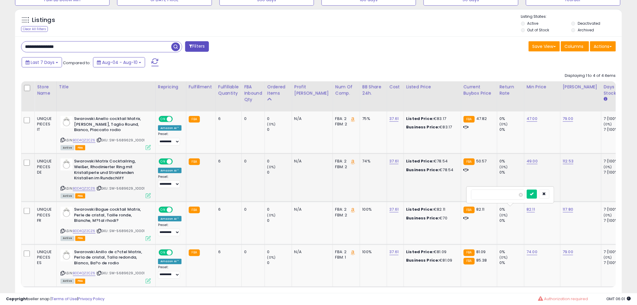
click button "submit" at bounding box center [532, 193] width 10 height 9
click at [563, 122] on link "117.80" at bounding box center [568, 119] width 11 height 6
drag, startPoint x: 546, startPoint y: 194, endPoint x: 417, endPoint y: 194, distance: 128.6
click at [421, 194] on tbody "UNIQUE PIECES IT Swarovski Anello cocktail Matrix, [PERSON_NAME], Taglio Round,…" at bounding box center [483, 198] width 925 height 175
type input "**"
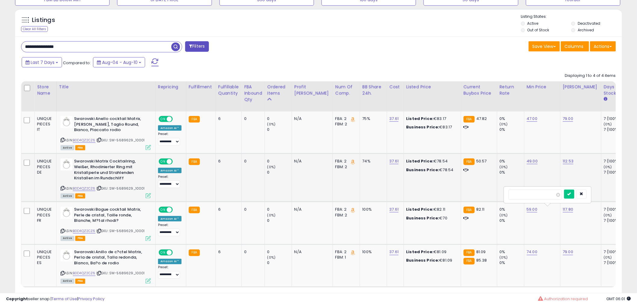
click button "submit" at bounding box center [569, 193] width 10 height 9
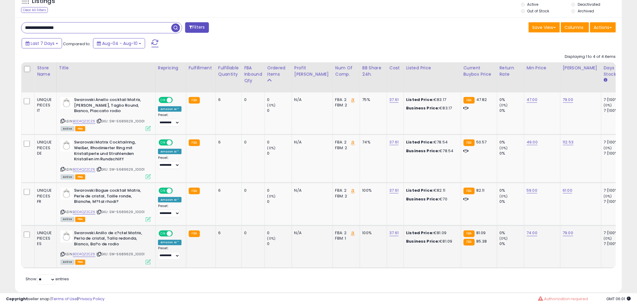
scroll to position [275, 0]
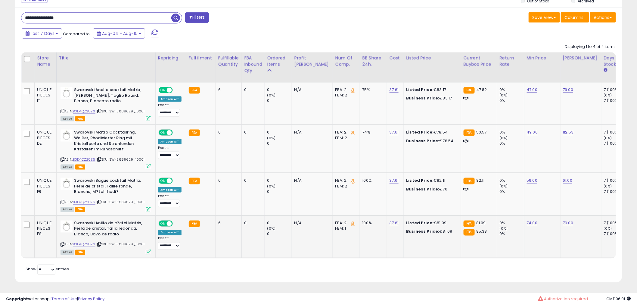
click at [507, 220] on div "0%" at bounding box center [512, 222] width 24 height 5
click at [527, 93] on link "74.00" at bounding box center [532, 90] width 11 height 6
drag, startPoint x: 509, startPoint y: 205, endPoint x: 358, endPoint y: 205, distance: 151.4
click at [360, 204] on tbody "UNIQUE PIECES IT Swarovski Anello cocktail Matrix, [PERSON_NAME], Taglio Round,…" at bounding box center [483, 169] width 925 height 175
type input "**"
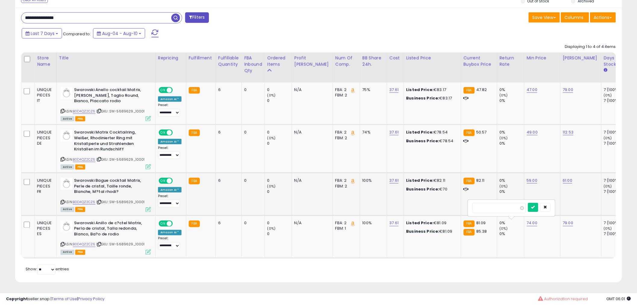
click button "submit" at bounding box center [533, 207] width 10 height 9
drag, startPoint x: 122, startPoint y: 14, endPoint x: -240, endPoint y: 6, distance: 361.7
paste input "text"
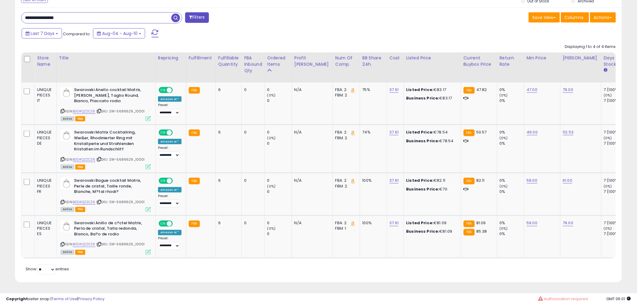
type input "**********"
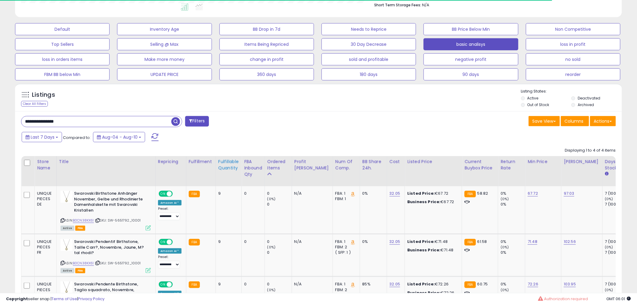
scroll to position [167, 0]
click at [525, 190] on td "67.72" at bounding box center [543, 210] width 36 height 48
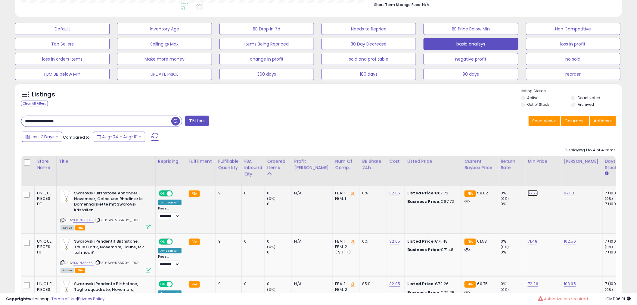
click at [528, 193] on link "67.72" at bounding box center [533, 193] width 10 height 6
drag, startPoint x: 511, startPoint y: 176, endPoint x: 433, endPoint y: 172, distance: 78.1
click at [438, 173] on table "Store Name Title" at bounding box center [484, 259] width 926 height 206
type input "**"
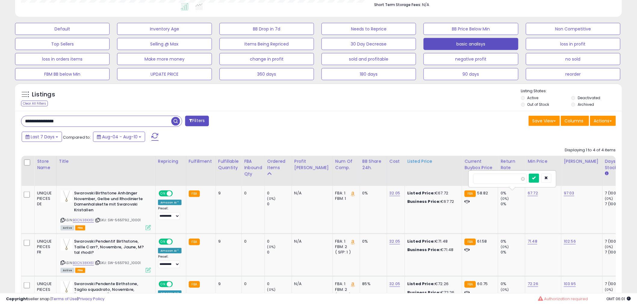
click button "submit" at bounding box center [534, 177] width 10 height 9
click at [564, 194] on link "97.03" at bounding box center [569, 193] width 11 height 6
drag, startPoint x: 543, startPoint y: 176, endPoint x: 401, endPoint y: 177, distance: 142.1
click at [440, 175] on table "Store Name Title" at bounding box center [484, 259] width 926 height 206
type input "**"
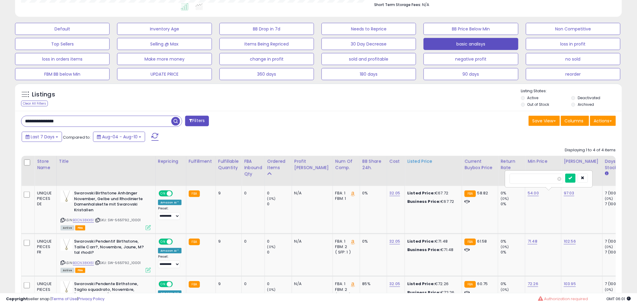
click button "submit" at bounding box center [570, 177] width 10 height 9
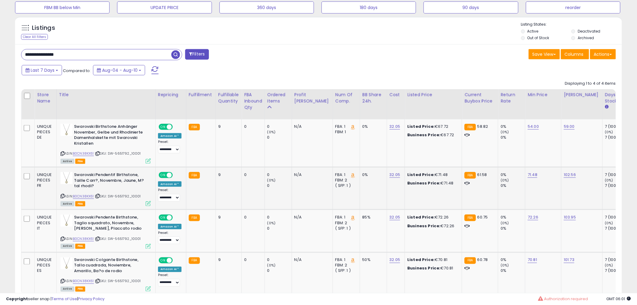
scroll to position [234, 0]
click at [528, 129] on link "71.48" at bounding box center [533, 126] width 11 height 6
drag, startPoint x: 500, startPoint y: 164, endPoint x: 396, endPoint y: 163, distance: 104.5
click at [401, 164] on tbody "UNIQUE PIECES DE Swarovski Birthstone Anhänger November, Gelbe und Rhodinierte …" at bounding box center [484, 206] width 926 height 175
type input "**"
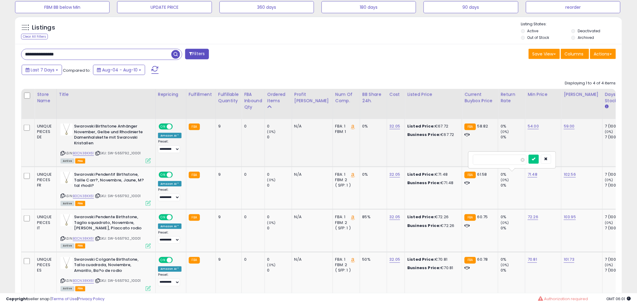
click button "submit" at bounding box center [534, 158] width 10 height 9
click at [564, 129] on link "102.56" at bounding box center [569, 126] width 11 height 6
drag, startPoint x: 522, startPoint y: 160, endPoint x: 470, endPoint y: 157, distance: 52.5
click at [476, 159] on tbody "UNIQUE PIECES DE Swarovski Birthstone Anhänger November, Gelbe und Rhodinierte …" at bounding box center [484, 206] width 926 height 175
type input "**"
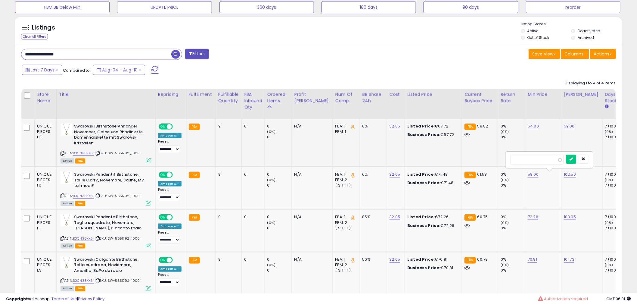
click button "submit" at bounding box center [571, 158] width 10 height 9
click at [525, 170] on td "58.00" at bounding box center [543, 187] width 36 height 42
click at [528, 129] on link "58.00" at bounding box center [533, 126] width 11 height 6
drag, startPoint x: 509, startPoint y: 160, endPoint x: 387, endPoint y: 160, distance: 121.9
click at [394, 160] on tbody "UNIQUE PIECES DE Swarovski Birthstone Anhänger November, Gelbe und Rhodinierte …" at bounding box center [484, 206] width 926 height 175
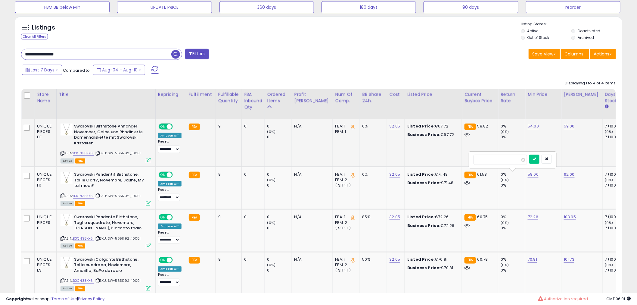
type input "**"
click button "submit" at bounding box center [534, 158] width 10 height 9
click at [528, 129] on link "72.26" at bounding box center [533, 126] width 11 height 6
drag, startPoint x: 513, startPoint y: 197, endPoint x: 428, endPoint y: 201, distance: 85.3
click at [428, 201] on tbody "UNIQUE PIECES DE Swarovski Birthstone Anhänger November, Gelbe und Rhodinierte …" at bounding box center [484, 206] width 926 height 175
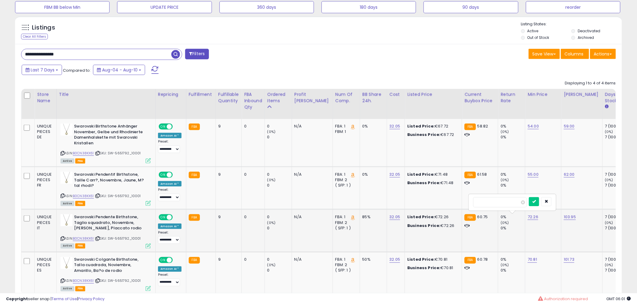
type input "**"
click button "submit" at bounding box center [534, 201] width 10 height 9
click at [564, 129] on link "103.95" at bounding box center [569, 126] width 11 height 6
drag, startPoint x: 533, startPoint y: 199, endPoint x: 448, endPoint y: 199, distance: 85.2
click at [489, 199] on tbody "UNIQUE PIECES DE Swarovski Birthstone Anhänger November, Gelbe und Rhodinierte …" at bounding box center [484, 206] width 926 height 175
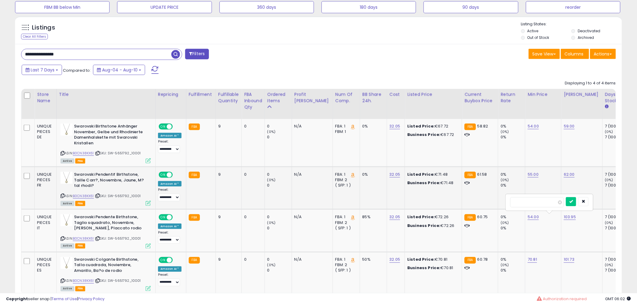
type input "**"
click button "submit" at bounding box center [571, 201] width 10 height 9
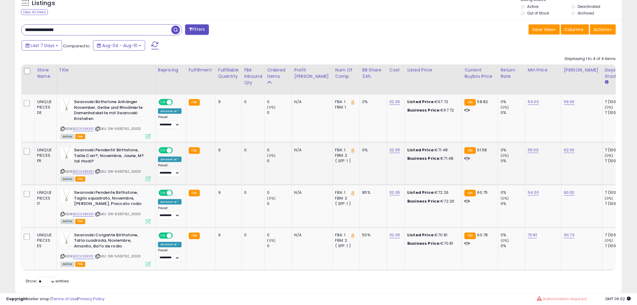
scroll to position [275, 0]
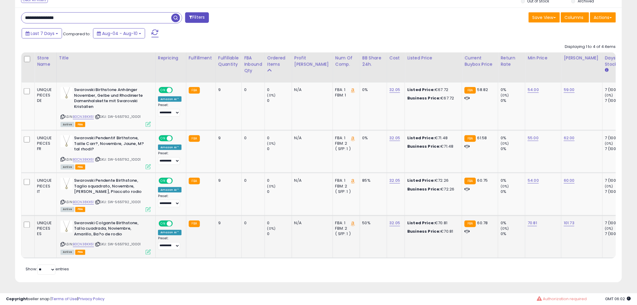
click at [525, 215] on td "70.81" at bounding box center [543, 236] width 36 height 42
click at [528, 93] on link "70.81" at bounding box center [533, 90] width 11 height 6
drag, startPoint x: 496, startPoint y: 201, endPoint x: 409, endPoint y: 195, distance: 87.2
click at [418, 196] on tbody "UNIQUE PIECES DE Swarovski Birthstone Anhänger November, Gelbe und Rhodinierte …" at bounding box center [484, 169] width 926 height 175
type input "**"
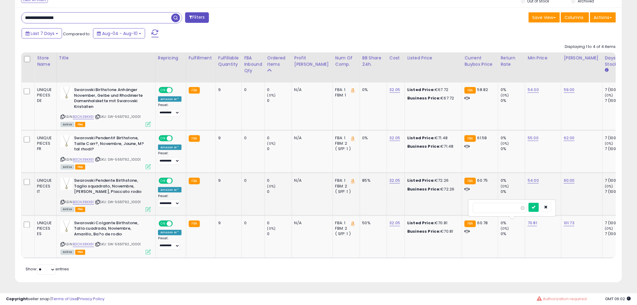
click button "submit" at bounding box center [534, 207] width 10 height 9
click at [564, 93] on link "101.73" at bounding box center [569, 90] width 11 height 6
drag, startPoint x: 546, startPoint y: 203, endPoint x: 351, endPoint y: 206, distance: 195.4
click at [396, 206] on tbody "UNIQUE PIECES DE Swarovski Birthstone Anhänger November, Gelbe und Rhodinierte …" at bounding box center [484, 169] width 926 height 175
type input "**"
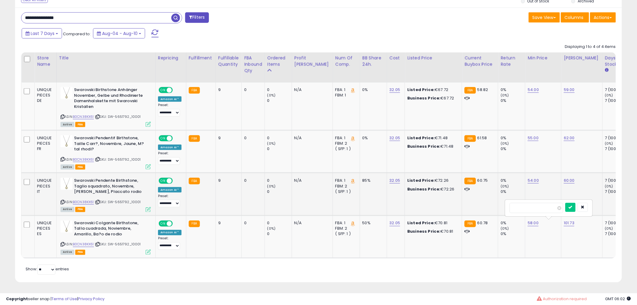
click button "submit" at bounding box center [570, 207] width 10 height 9
drag, startPoint x: 84, startPoint y: 15, endPoint x: -212, endPoint y: 9, distance: 296.0
paste input "text"
type input "**********"
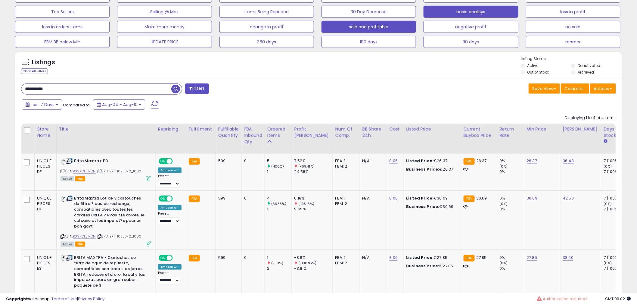
scroll to position [200, 0]
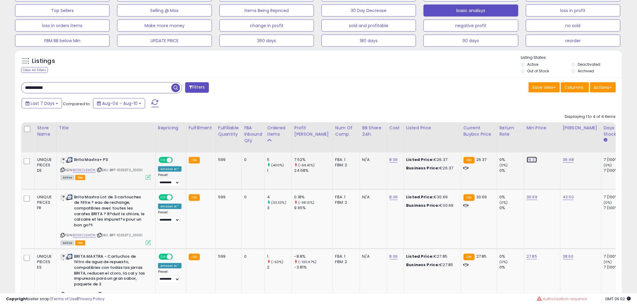
click at [527, 161] on link "26.37" at bounding box center [532, 160] width 11 height 6
drag, startPoint x: 509, startPoint y: 148, endPoint x: 450, endPoint y: 142, distance: 59.3
click at [450, 142] on table "Store Name Title" at bounding box center [485, 233] width 928 height 223
type input "**"
click button "submit" at bounding box center [533, 144] width 10 height 9
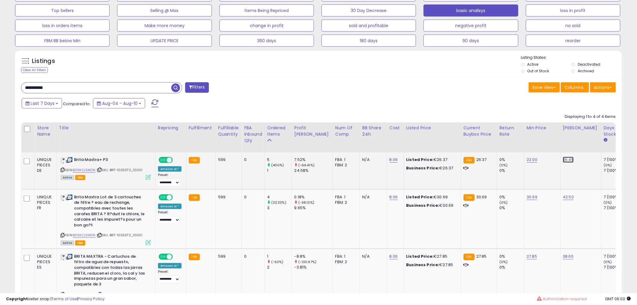
click at [563, 160] on link "36.48" at bounding box center [568, 160] width 11 height 6
drag, startPoint x: 550, startPoint y: 148, endPoint x: 470, endPoint y: 140, distance: 81.1
click at [473, 140] on table "Store Name Title" at bounding box center [485, 233] width 928 height 223
type input "****"
click button "submit" at bounding box center [569, 144] width 10 height 9
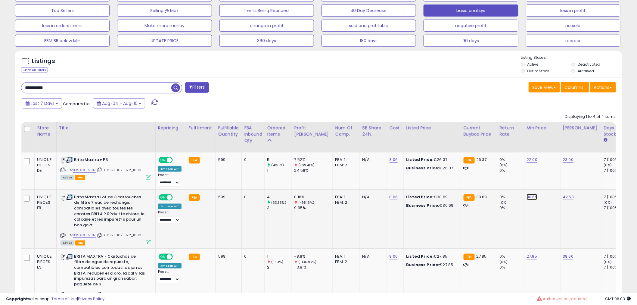
click at [527, 163] on link "30.69" at bounding box center [532, 160] width 11 height 6
drag, startPoint x: 510, startPoint y: 185, endPoint x: 459, endPoint y: 185, distance: 50.9
click at [459, 185] on tbody "UNIQUE PIECES DE Brita Maxtra+ P3 ASIN: B09KCL5MDN | SKU: BRT-1025372_10001 Act…" at bounding box center [485, 248] width 928 height 193
type input "**"
click button "submit" at bounding box center [533, 181] width 10 height 9
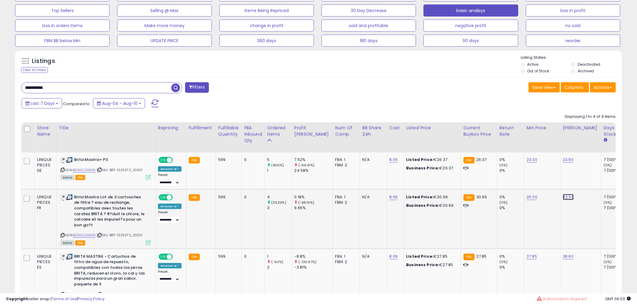
click at [563, 163] on link "42.50" at bounding box center [568, 160] width 11 height 6
drag, startPoint x: 552, startPoint y: 185, endPoint x: 470, endPoint y: 185, distance: 81.3
click at [474, 185] on tbody "UNIQUE PIECES DE Brita Maxtra+ P3 ASIN: B09KCL5MDN | SKU: BRT-1025372_10001 Act…" at bounding box center [485, 248] width 928 height 193
type input "**"
click button "submit" at bounding box center [569, 181] width 10 height 9
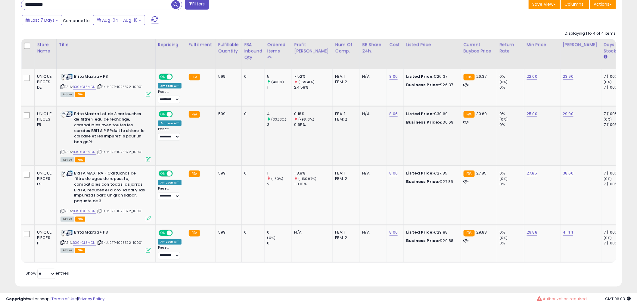
scroll to position [287, 0]
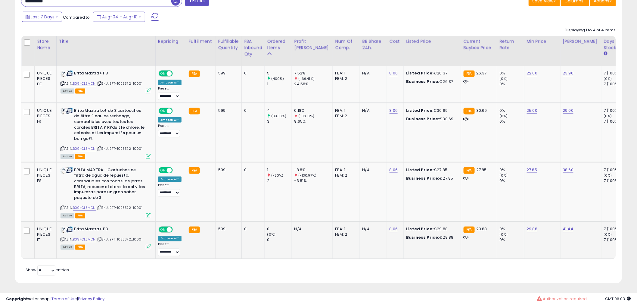
click at [524, 221] on td "29.88" at bounding box center [542, 239] width 36 height 37
click at [527, 76] on link "29.88" at bounding box center [532, 73] width 11 height 6
drag, startPoint x: 507, startPoint y: 210, endPoint x: 444, endPoint y: 210, distance: 62.3
click at [446, 210] on tbody "UNIQUE PIECES DE Brita Maxtra+ P3 ASIN: B09KCL5MDN | SKU: BRT-1025372_10001 Act…" at bounding box center [485, 162] width 928 height 193
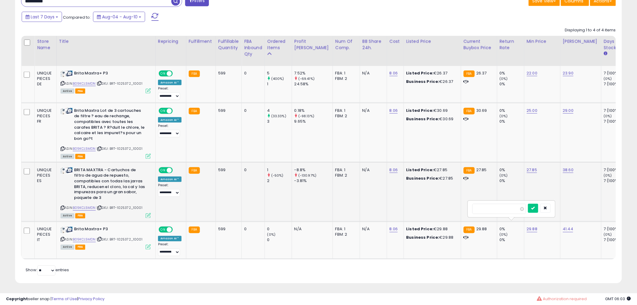
type input "**"
click button "submit" at bounding box center [533, 208] width 10 height 9
click at [563, 76] on link "41.44" at bounding box center [568, 73] width 11 height 6
drag, startPoint x: 445, startPoint y: 205, endPoint x: 440, endPoint y: 205, distance: 4.5
click at [444, 205] on tbody "UNIQUE PIECES DE Brita Maxtra+ P3 ASIN: B09KCL5MDN | SKU: BRT-1025372_10001 Act…" at bounding box center [485, 162] width 928 height 193
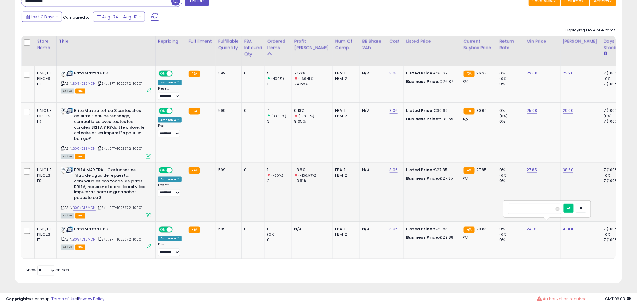
type input "**"
click button "submit" at bounding box center [569, 208] width 10 height 9
click at [527, 76] on link "27.85" at bounding box center [532, 73] width 11 height 6
drag, startPoint x: 474, startPoint y: 157, endPoint x: 413, endPoint y: 155, distance: 60.5
click at [419, 156] on tbody "UNIQUE PIECES DE Brita Maxtra+ P3 ASIN: B09KCL5MDN | SKU: BRT-1025372_10001 Act…" at bounding box center [485, 162] width 928 height 193
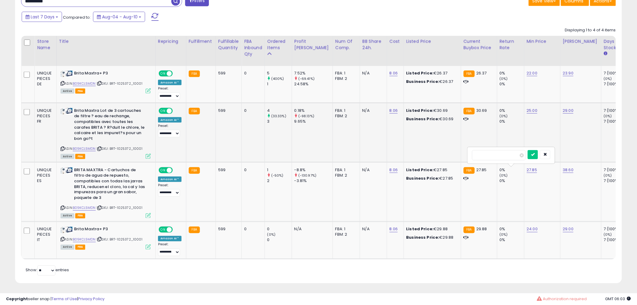
type input "**"
click button "submit" at bounding box center [533, 154] width 10 height 9
click at [563, 76] on link "38.60" at bounding box center [568, 73] width 11 height 6
drag, startPoint x: 540, startPoint y: 152, endPoint x: 465, endPoint y: 150, distance: 75.3
click at [465, 152] on tbody "UNIQUE PIECES DE Brita Maxtra+ P3 ASIN: B09KCL5MDN | SKU: BRT-1025372_10001 Act…" at bounding box center [485, 162] width 928 height 193
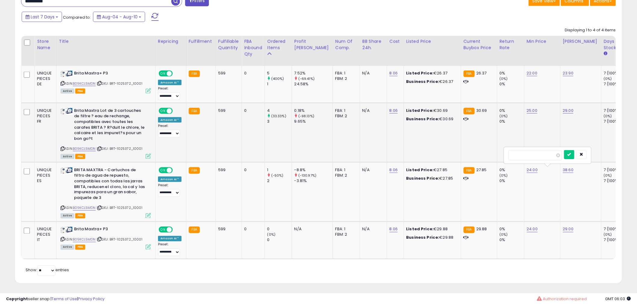
type input "**"
click button "submit" at bounding box center [569, 154] width 10 height 9
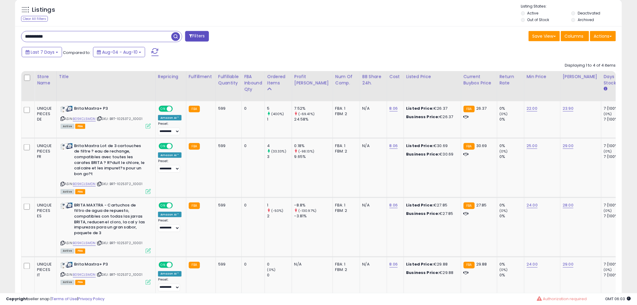
scroll to position [220, 0]
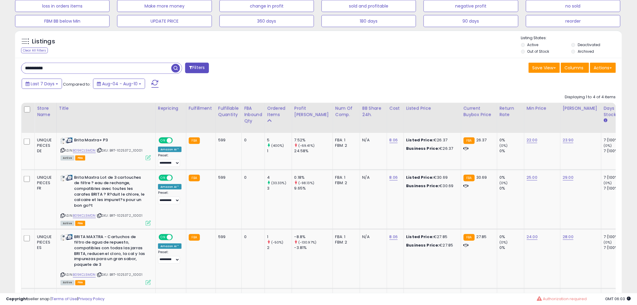
drag, startPoint x: 90, startPoint y: 70, endPoint x: -109, endPoint y: 70, distance: 199.0
paste input "text"
type input "**********"
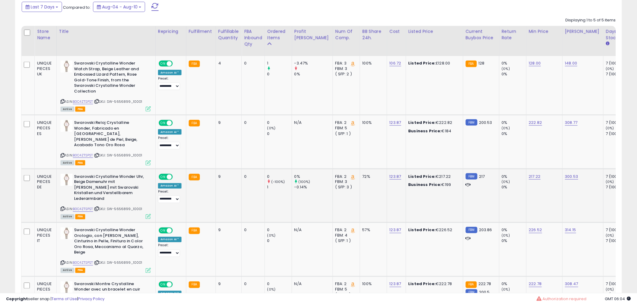
scroll to position [334, 0]
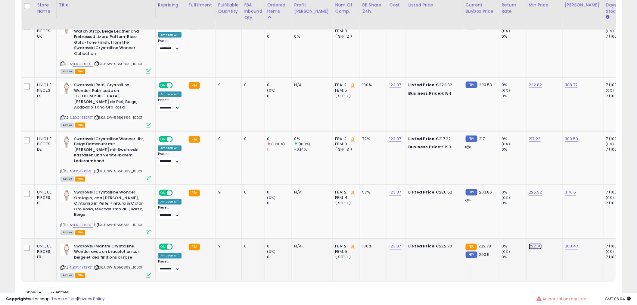
click at [529, 29] on link "222.78" at bounding box center [535, 26] width 12 height 6
drag, startPoint x: 427, startPoint y: 214, endPoint x: 419, endPoint y: 213, distance: 7.9
click at [420, 213] on tbody "UNIQUE PIECES UK Swarovski Crystalline Wonder Watch Strap, Beige Leather and Em…" at bounding box center [487, 149] width 933 height 263
type input "***"
click button "submit" at bounding box center [536, 213] width 10 height 9
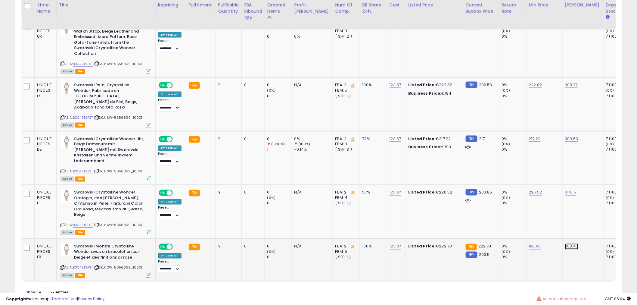
click at [565, 29] on link "308.47" at bounding box center [571, 26] width 12 height 6
drag, startPoint x: 544, startPoint y: 217, endPoint x: 466, endPoint y: 213, distance: 77.8
click at [471, 213] on tbody "UNIQUE PIECES UK Swarovski Crystalline Wonder Watch Strap, Beige Leather and Em…" at bounding box center [487, 149] width 933 height 263
type input "***"
click button "submit" at bounding box center [573, 213] width 10 height 9
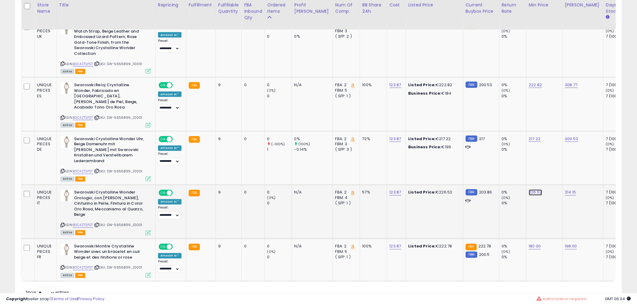
click at [529, 29] on link "226.52" at bounding box center [535, 26] width 12 height 6
drag, startPoint x: 495, startPoint y: 161, endPoint x: 397, endPoint y: 161, distance: 97.2
click at [426, 161] on tbody "UNIQUE PIECES UK Swarovski Crystalline Wonder Watch Strap, Beige Leather and Em…" at bounding box center [487, 149] width 933 height 263
type input "***"
click button "submit" at bounding box center [536, 159] width 10 height 9
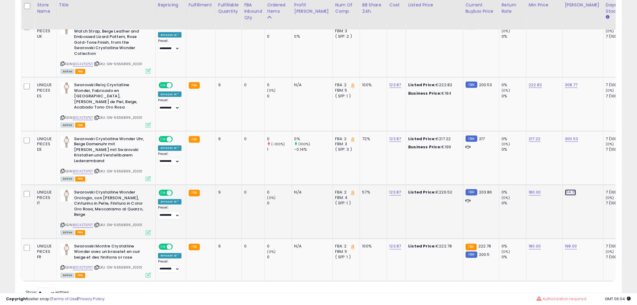
click at [565, 29] on link "314.15" at bounding box center [571, 26] width 12 height 6
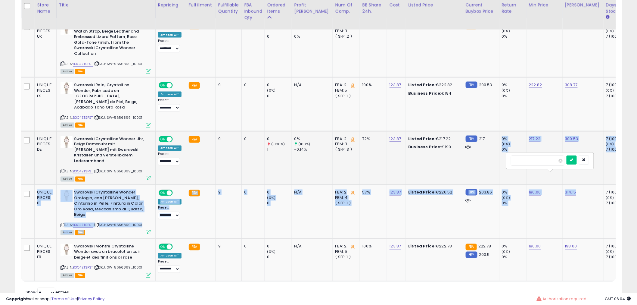
drag, startPoint x: 547, startPoint y: 154, endPoint x: 421, endPoint y: 156, distance: 126.2
click at [421, 156] on tbody "UNIQUE PIECES UK Swarovski Crystalline Wonder Watch Strap, Beige Leather and Em…" at bounding box center [487, 149] width 933 height 263
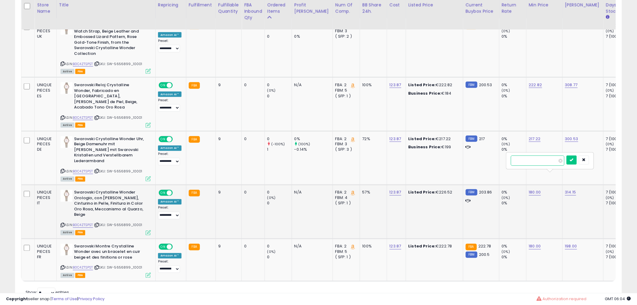
click at [537, 163] on input "******" at bounding box center [538, 160] width 54 height 10
drag, startPoint x: 542, startPoint y: 162, endPoint x: 433, endPoint y: 162, distance: 109.0
click at [437, 162] on tbody "UNIQUE PIECES UK Swarovski Crystalline Wonder Watch Strap, Beige Leather and Em…" at bounding box center [487, 149] width 933 height 263
type input "***"
click button "submit" at bounding box center [572, 159] width 10 height 9
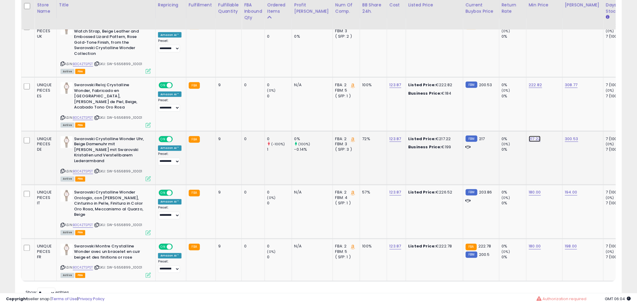
click at [529, 29] on link "217.22" at bounding box center [535, 26] width 12 height 6
drag, startPoint x: 512, startPoint y: 109, endPoint x: 422, endPoint y: 112, distance: 90.7
click at [425, 112] on tbody "UNIQUE PIECES UK Swarovski Crystalline Wonder Watch Strap, Beige Leather and Em…" at bounding box center [487, 149] width 933 height 263
type input "***"
click button "submit" at bounding box center [536, 111] width 10 height 9
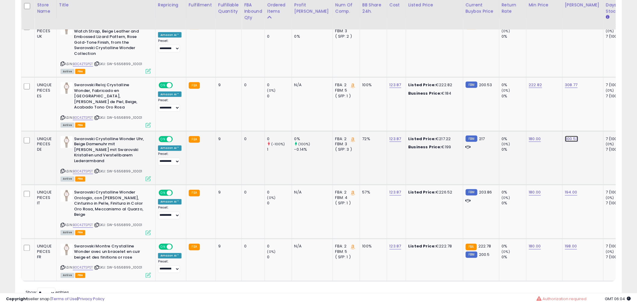
click at [565, 29] on link "300.53" at bounding box center [571, 26] width 12 height 6
drag, startPoint x: 520, startPoint y: 110, endPoint x: 467, endPoint y: 110, distance: 52.7
click at [467, 110] on tbody "UNIQUE PIECES UK Swarovski Crystalline Wonder Watch Strap, Beige Leather and Em…" at bounding box center [487, 149] width 933 height 263
type input "***"
click button "submit" at bounding box center [573, 111] width 10 height 9
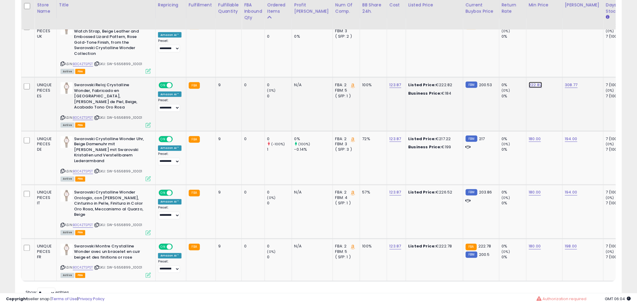
click at [529, 29] on link "222.82" at bounding box center [535, 26] width 12 height 6
drag, startPoint x: 511, startPoint y: 67, endPoint x: 362, endPoint y: 70, distance: 149.1
click at [372, 70] on tbody "UNIQUE PIECES UK Swarovski Crystalline Wonder Watch Strap, Beige Leather and Em…" at bounding box center [487, 149] width 933 height 263
type input "***"
click button "submit" at bounding box center [536, 69] width 10 height 9
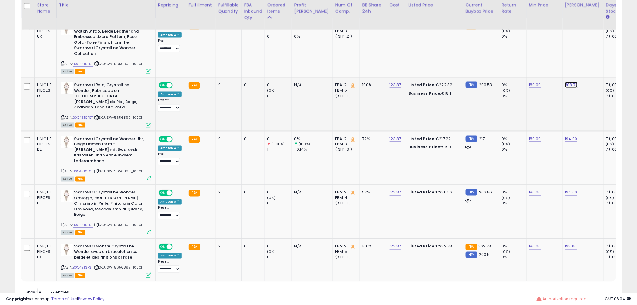
click at [565, 29] on link "308.77" at bounding box center [571, 26] width 12 height 6
drag, startPoint x: 545, startPoint y: 68, endPoint x: 394, endPoint y: 68, distance: 151.4
click at [424, 68] on tbody "UNIQUE PIECES UK Swarovski Crystalline Wonder Watch Strap, Beige Leather and Em…" at bounding box center [487, 149] width 933 height 263
type input "***"
click button "submit" at bounding box center [573, 69] width 10 height 9
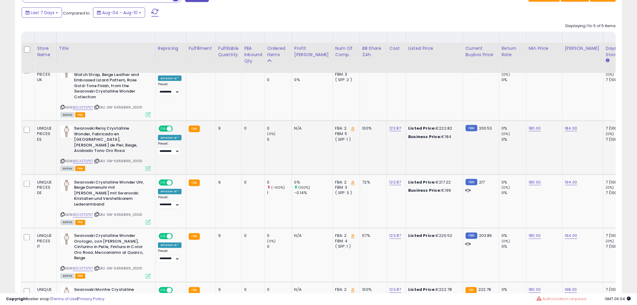
scroll to position [234, 0]
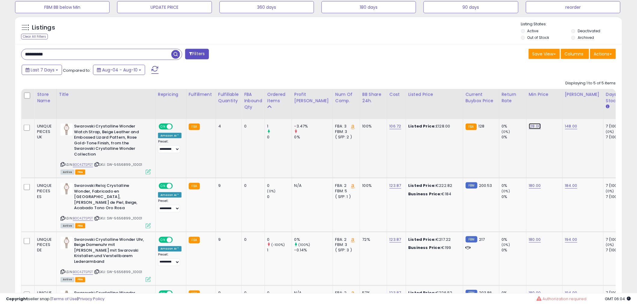
click at [529, 128] on link "128.00" at bounding box center [535, 126] width 12 height 6
drag, startPoint x: 504, startPoint y: 111, endPoint x: 415, endPoint y: 110, distance: 89.1
click at [415, 110] on table "Store Name Title" at bounding box center [487, 235] width 933 height 293
type input "***"
click button "submit" at bounding box center [536, 111] width 10 height 9
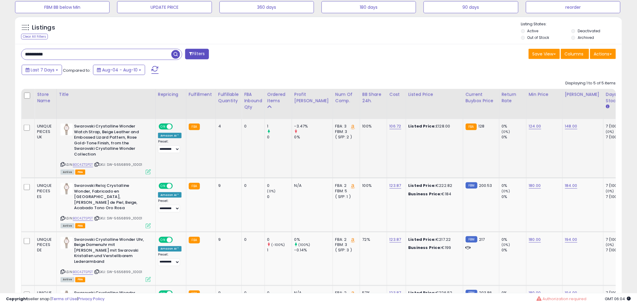
click at [562, 130] on td "148.00" at bounding box center [582, 148] width 41 height 59
click at [562, 123] on td "148.00" at bounding box center [582, 148] width 41 height 59
click at [565, 124] on link "148.00" at bounding box center [571, 126] width 12 height 6
drag, startPoint x: 533, startPoint y: 113, endPoint x: 424, endPoint y: 112, distance: 109.6
click at [488, 112] on table "Store Name Title" at bounding box center [487, 235] width 933 height 293
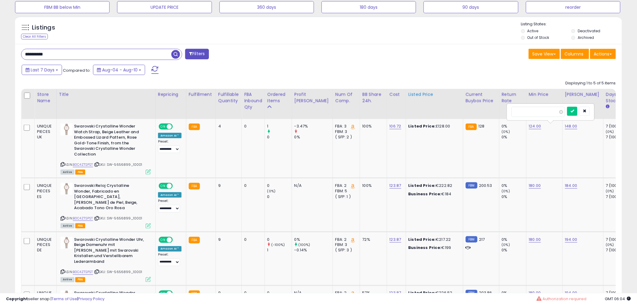
type input "***"
click button "submit" at bounding box center [572, 111] width 10 height 9
drag, startPoint x: 35, startPoint y: 48, endPoint x: -133, endPoint y: 38, distance: 168.6
paste input "text"
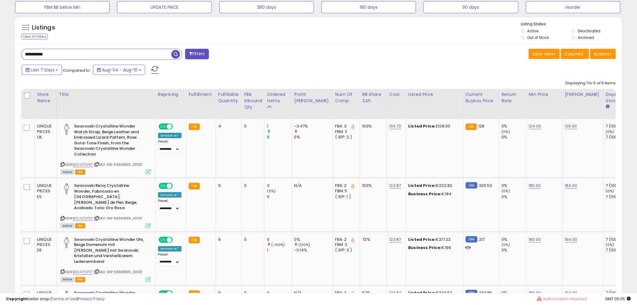
type input "**********"
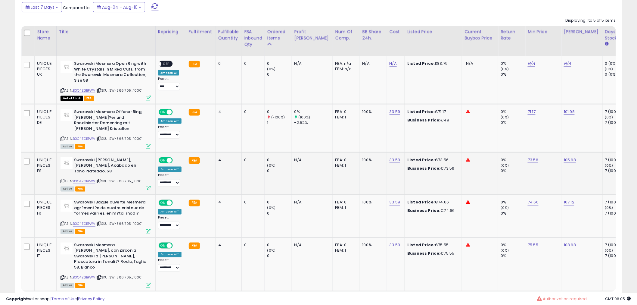
scroll to position [289, 0]
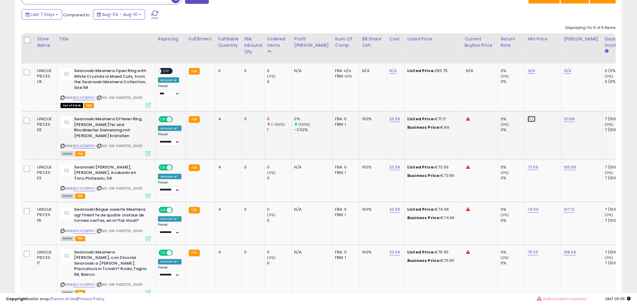
click at [528, 74] on link "71.17" at bounding box center [531, 71] width 7 height 6
drag, startPoint x: 505, startPoint y: 103, endPoint x: 443, endPoint y: 103, distance: 61.7
click at [443, 103] on tbody "UNIQUE PIECES UK Swarovski Mesmera Open Ring with White Crystals in Mixed Cuts,…" at bounding box center [486, 181] width 930 height 235
type input "**"
click button "submit" at bounding box center [533, 103] width 10 height 9
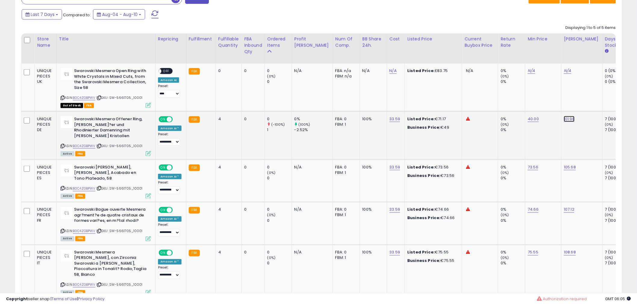
click at [564, 74] on link "101.98" at bounding box center [567, 71] width 7 height 6
drag, startPoint x: 549, startPoint y: 105, endPoint x: 403, endPoint y: 104, distance: 145.4
click at [419, 104] on tbody "UNIQUE PIECES UK Swarovski Mesmera Open Ring with White Crystals in Mixed Cuts,…" at bounding box center [486, 181] width 930 height 235
type input "**"
click button "submit" at bounding box center [571, 103] width 10 height 9
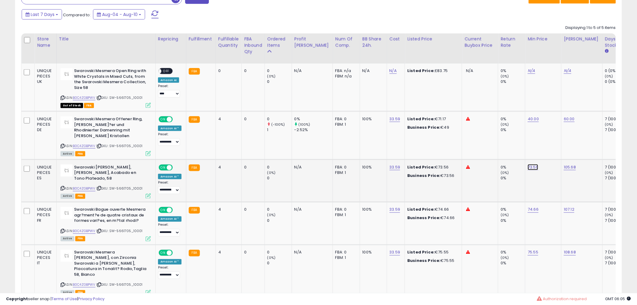
drag, startPoint x: 520, startPoint y: 161, endPoint x: 509, endPoint y: 157, distance: 11.7
click at [528, 74] on link "73.56" at bounding box center [531, 71] width 7 height 6
drag, startPoint x: 480, startPoint y: 143, endPoint x: 406, endPoint y: 142, distance: 74.1
click at [406, 142] on tbody "UNIQUE PIECES UK Swarovski Mesmera Open Ring with White Crystals in Mixed Cuts,…" at bounding box center [486, 181] width 930 height 235
type input "**"
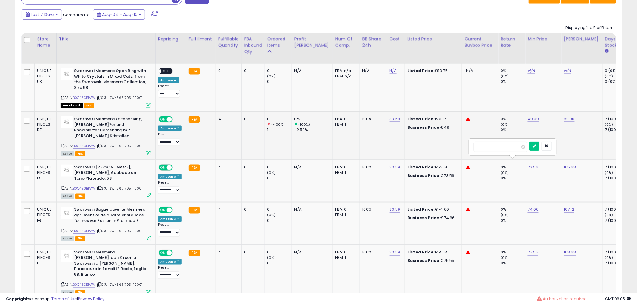
click button "submit" at bounding box center [534, 146] width 10 height 9
click at [564, 74] on link "105.68" at bounding box center [567, 71] width 7 height 6
drag, startPoint x: 506, startPoint y: 150, endPoint x: 437, endPoint y: 150, distance: 69.2
click at [460, 150] on tbody "UNIQUE PIECES UK Swarovski Mesmera Open Ring with White Crystals in Mixed Cuts,…" at bounding box center [486, 181] width 930 height 235
type input "**"
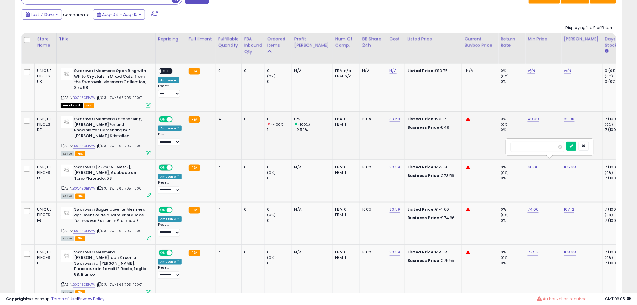
click button "submit" at bounding box center [571, 146] width 10 height 9
drag, startPoint x: 526, startPoint y: 245, endPoint x: 521, endPoint y: 245, distance: 4.8
click at [528, 250] on div "75.55" at bounding box center [542, 252] width 29 height 5
click at [528, 74] on link "75.55" at bounding box center [531, 71] width 7 height 6
drag, startPoint x: 511, startPoint y: 234, endPoint x: 394, endPoint y: 236, distance: 117.4
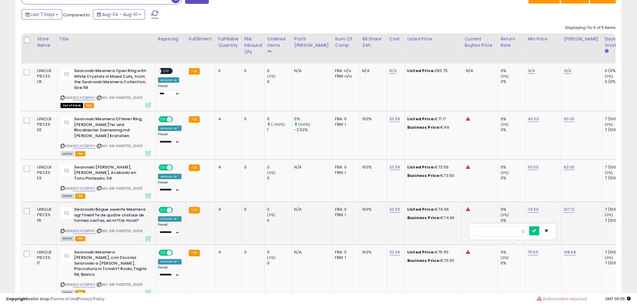
click at [416, 236] on tbody "UNIQUE PIECES UK Swarovski Mesmera Open Ring with White Crystals in Mixed Cuts,…" at bounding box center [486, 181] width 930 height 235
type input "**"
click button "submit" at bounding box center [534, 230] width 10 height 9
click at [561, 249] on td "108.68" at bounding box center [581, 271] width 41 height 54
click at [564, 74] on link "108.68" at bounding box center [567, 71] width 7 height 6
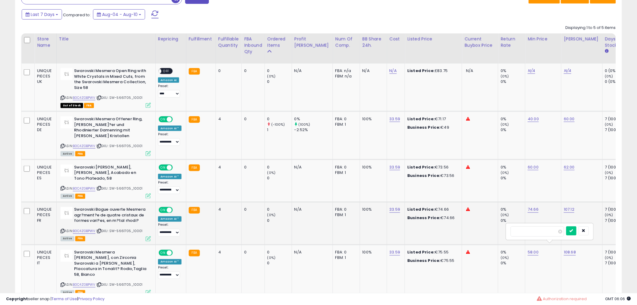
drag, startPoint x: 544, startPoint y: 231, endPoint x: 422, endPoint y: 233, distance: 122.6
click at [439, 232] on tbody "UNIQUE PIECES UK Swarovski Mesmera Open Ring with White Crystals in Mixed Cuts,…" at bounding box center [486, 181] width 930 height 235
type input "**"
click button "submit" at bounding box center [571, 230] width 10 height 9
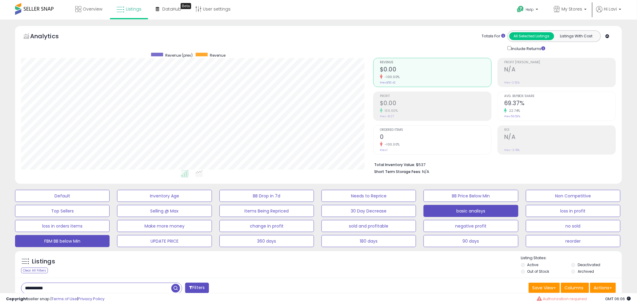
scroll to position [134, 0]
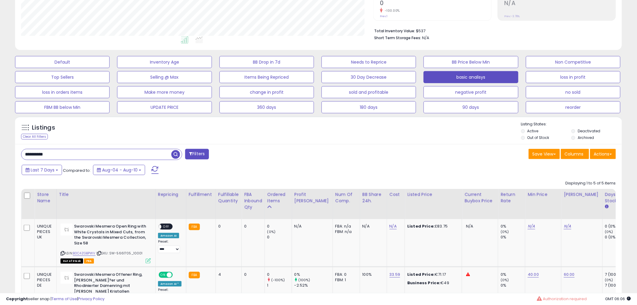
drag, startPoint x: 70, startPoint y: 154, endPoint x: -138, endPoint y: 154, distance: 208.0
click at [0, 154] on html "Unable to login Retrieving listings data.. has not yet accepted the Terms of Us…" at bounding box center [318, 18] width 637 height 305
paste input "text"
type input "**********"
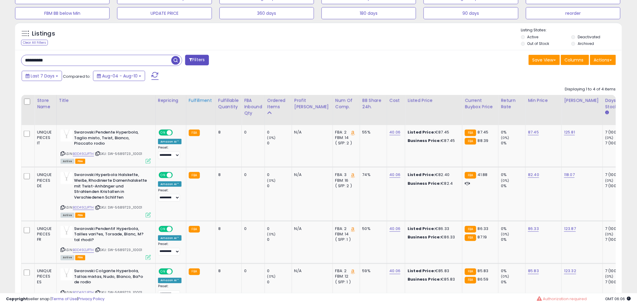
scroll to position [234, 0]
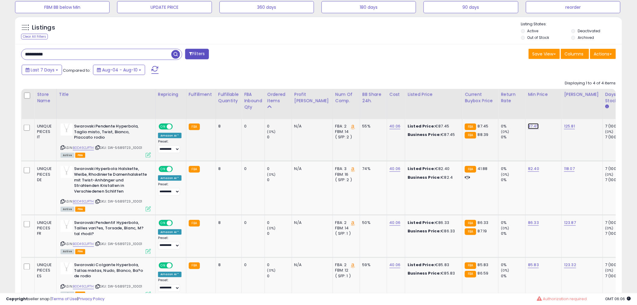
click at [528, 126] on link "87.45" at bounding box center [533, 126] width 11 height 6
drag, startPoint x: 511, startPoint y: 113, endPoint x: 438, endPoint y: 110, distance: 73.2
click at [438, 110] on table "Store Name Title" at bounding box center [484, 194] width 926 height 211
type input "*"
type input "**"
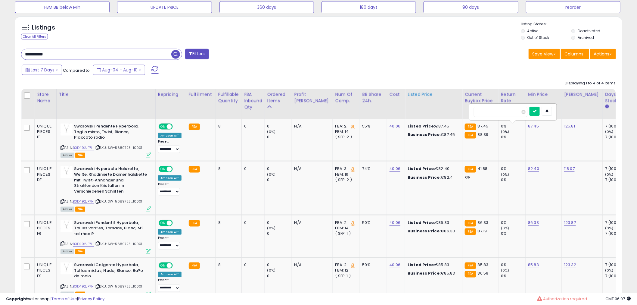
click button "submit" at bounding box center [535, 111] width 10 height 9
click at [564, 125] on link "125.81" at bounding box center [569, 126] width 11 height 6
drag, startPoint x: 543, startPoint y: 114, endPoint x: 488, endPoint y: 106, distance: 56.2
click at [490, 107] on table "Store Name Title" at bounding box center [484, 194] width 926 height 211
type input "**"
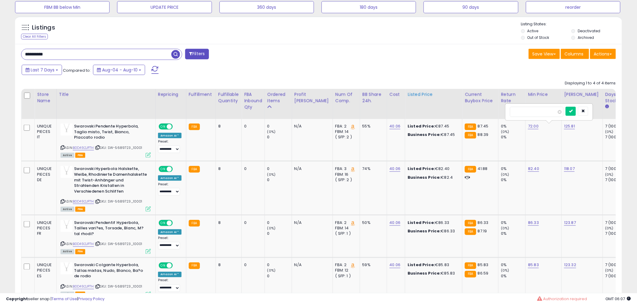
click button "submit" at bounding box center [571, 111] width 10 height 9
click at [528, 129] on link "86.33" at bounding box center [533, 126] width 11 height 6
drag, startPoint x: 504, startPoint y: 208, endPoint x: 412, endPoint y: 204, distance: 91.3
click at [415, 204] on tbody "UNIQUE PIECES IT Swarovski Pendente Hyperbola, Taglio misto, Twist, Bianco, Pla…" at bounding box center [484, 209] width 926 height 181
type input "**"
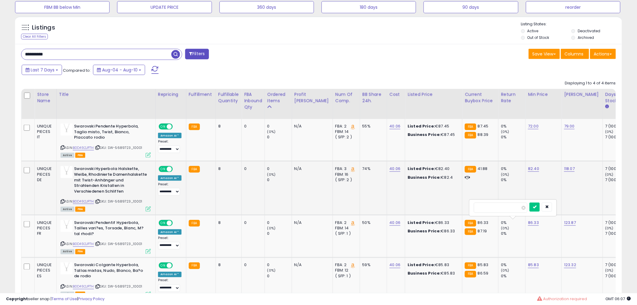
click button "submit" at bounding box center [535, 206] width 10 height 9
click at [564, 129] on link "123.87" at bounding box center [569, 126] width 11 height 6
drag, startPoint x: 542, startPoint y: 209, endPoint x: 442, endPoint y: 196, distance: 100.8
click at [449, 197] on tbody "UNIQUE PIECES IT Swarovski Pendente Hyperbola, Taglio misto, Twist, Bianco, Pla…" at bounding box center [484, 209] width 926 height 181
type input "**"
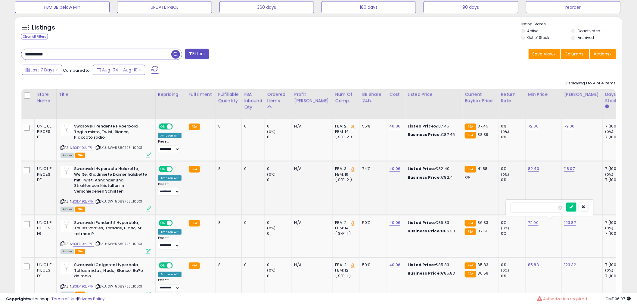
click button "submit" at bounding box center [571, 206] width 10 height 9
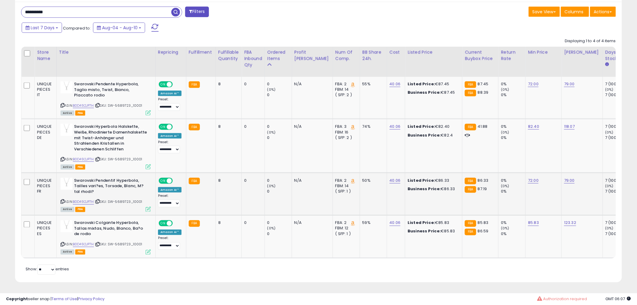
scroll to position [280, 0]
click at [528, 87] on link "85.83" at bounding box center [533, 84] width 11 height 6
drag, startPoint x: 498, startPoint y: 204, endPoint x: 425, endPoint y: 192, distance: 73.9
click at [426, 193] on tbody "UNIQUE PIECES IT Swarovski Pendente Hyperbola, Taglio misto, Twist, Bianco, Pla…" at bounding box center [484, 167] width 926 height 181
type input "**"
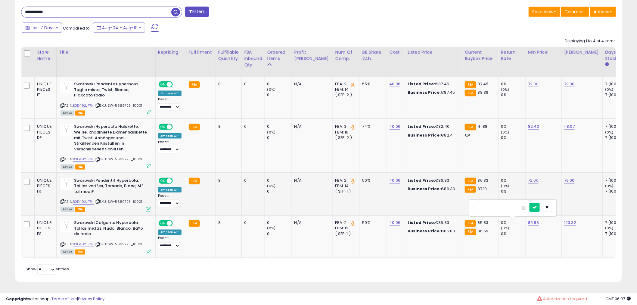
click button "submit" at bounding box center [535, 207] width 10 height 9
click at [564, 87] on link "123.32" at bounding box center [569, 84] width 11 height 6
drag, startPoint x: 542, startPoint y: 199, endPoint x: 488, endPoint y: 195, distance: 54.4
click at [488, 195] on tbody "UNIQUE PIECES IT Swarovski Pendente Hyperbola, Taglio misto, Twist, Bianco, Pla…" at bounding box center [484, 167] width 926 height 181
type input "**"
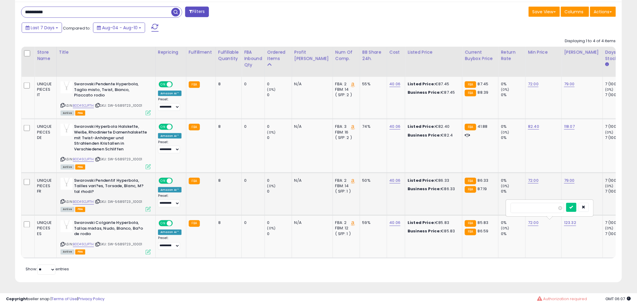
click button "submit" at bounding box center [571, 207] width 10 height 9
drag, startPoint x: 64, startPoint y: 8, endPoint x: -175, endPoint y: 8, distance: 239.0
paste input "text"
type input "**********"
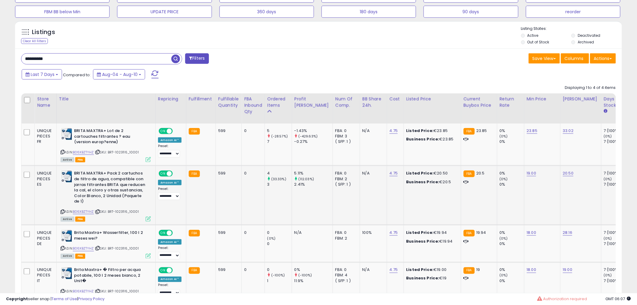
scroll to position [234, 0]
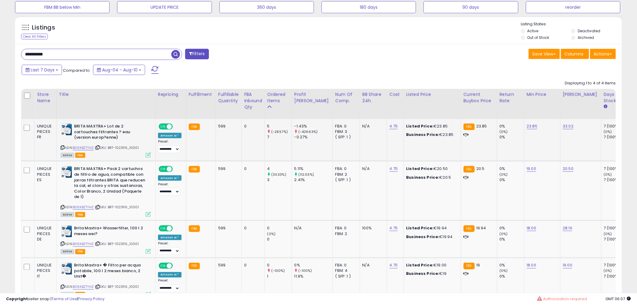
click at [524, 122] on td "23.85" at bounding box center [542, 140] width 36 height 42
click at [527, 124] on link "23.85" at bounding box center [532, 126] width 11 height 6
drag, startPoint x: 501, startPoint y: 114, endPoint x: 383, endPoint y: 110, distance: 118.4
click at [389, 110] on table "Store Name Title" at bounding box center [485, 195] width 929 height 212
type input "**"
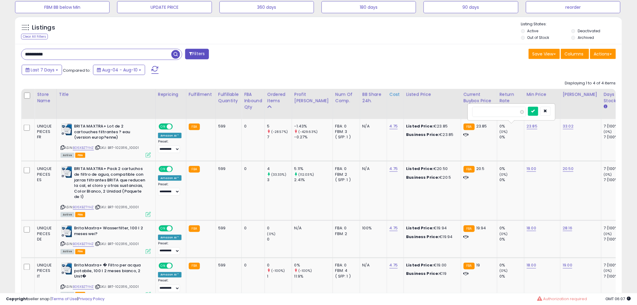
click button "submit" at bounding box center [533, 111] width 10 height 9
click at [560, 130] on td "33.02" at bounding box center [580, 140] width 41 height 42
click at [563, 128] on link "33.02" at bounding box center [568, 126] width 11 height 6
drag, startPoint x: 535, startPoint y: 112, endPoint x: 470, endPoint y: 109, distance: 65.4
click at [480, 109] on table "Store Name Title" at bounding box center [485, 195] width 929 height 212
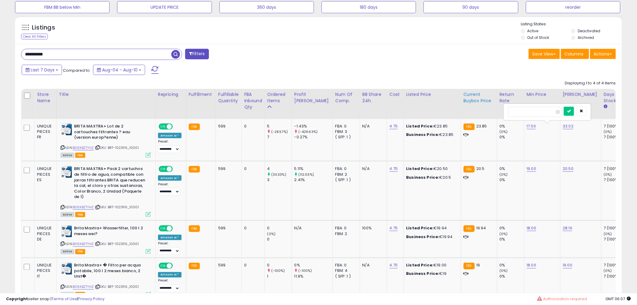
type input "**"
click button "submit" at bounding box center [569, 111] width 10 height 9
drag, startPoint x: 62, startPoint y: 54, endPoint x: -271, endPoint y: 19, distance: 334.5
paste input "text"
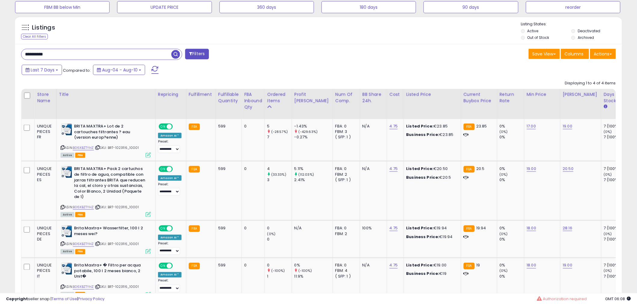
type input "**********"
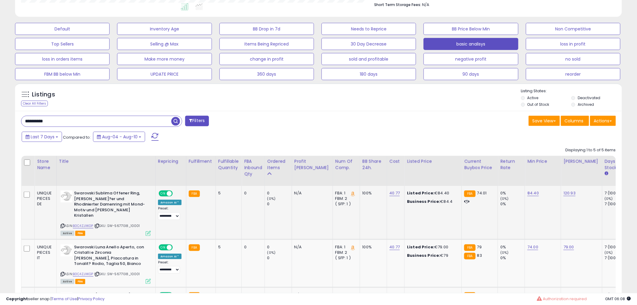
scroll to position [123, 352]
click at [527, 192] on link "84.40" at bounding box center [532, 193] width 11 height 6
drag, startPoint x: 505, startPoint y: 178, endPoint x: 386, endPoint y: 178, distance: 118.9
click at [386, 178] on table "Store Name Title" at bounding box center [484, 288] width 926 height 265
type input "**"
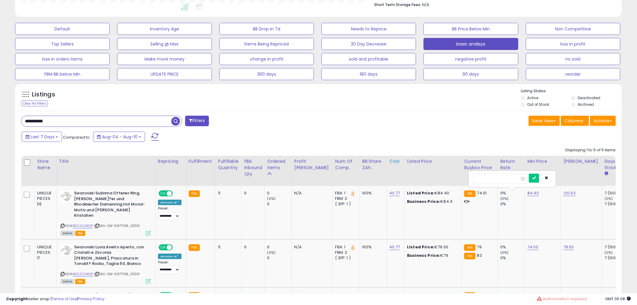
click button "submit" at bounding box center [534, 177] width 10 height 9
click at [561, 197] on td "120.93" at bounding box center [581, 212] width 41 height 53
click at [564, 195] on link "120.93" at bounding box center [570, 193] width 12 height 6
drag, startPoint x: 541, startPoint y: 181, endPoint x: 448, endPoint y: 172, distance: 93.5
click at [460, 173] on table "Store Name Title" at bounding box center [484, 288] width 926 height 265
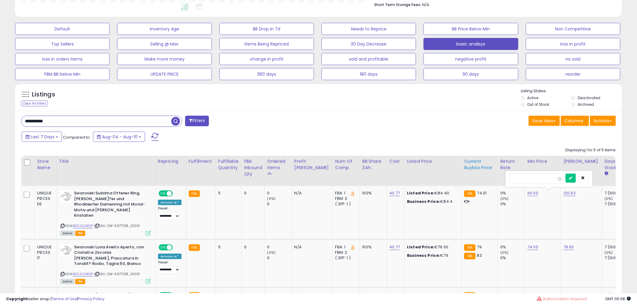
type input "**"
click button "submit" at bounding box center [571, 177] width 10 height 9
click at [527, 196] on link "74.00" at bounding box center [532, 193] width 11 height 6
drag, startPoint x: 507, startPoint y: 228, endPoint x: 386, endPoint y: 219, distance: 121.0
click at [387, 219] on tbody "UNIQUE PIECES DE Swarovski Sublima Offener Ring, [PERSON_NAME]?er und Rhodinier…" at bounding box center [483, 303] width 925 height 235
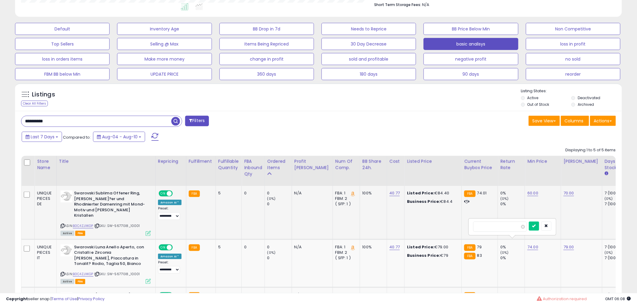
type input "**"
click button "submit" at bounding box center [534, 225] width 10 height 9
click at [564, 196] on link "79.00" at bounding box center [569, 193] width 11 height 6
drag, startPoint x: 549, startPoint y: 226, endPoint x: 461, endPoint y: 224, distance: 88.2
click at [466, 224] on tbody "UNIQUE PIECES DE Swarovski Sublima Offener Ring, [PERSON_NAME]?er und Rhodinier…" at bounding box center [483, 303] width 925 height 235
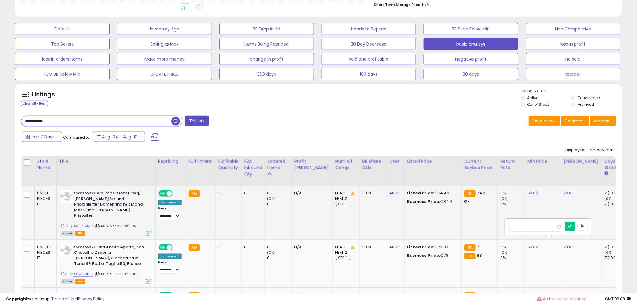
type input "**"
click button "submit" at bounding box center [570, 225] width 10 height 9
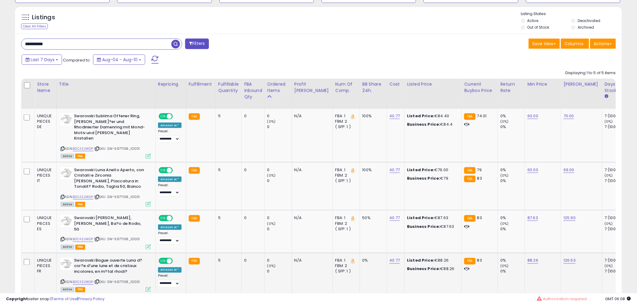
scroll to position [267, 0]
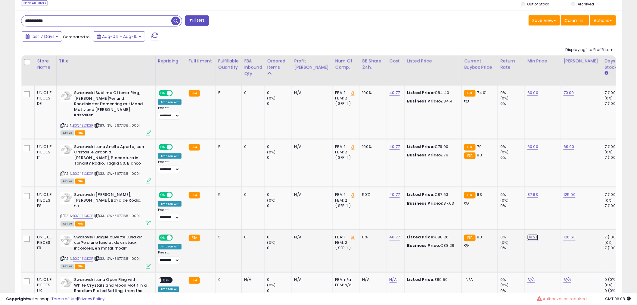
click at [527, 96] on link "88.26" at bounding box center [532, 93] width 11 height 6
drag, startPoint x: 507, startPoint y: 210, endPoint x: 452, endPoint y: 210, distance: 55.1
click at [452, 210] on tbody "UNIQUE PIECES DE Swarovski Sublima Offener Ring, [PERSON_NAME]?er und Rhodinier…" at bounding box center [483, 203] width 925 height 235
type input "**"
click button "submit" at bounding box center [534, 210] width 10 height 9
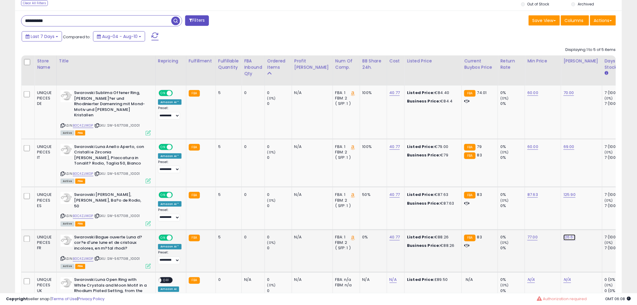
click at [564, 96] on link "126.63" at bounding box center [569, 93] width 11 height 6
drag, startPoint x: 547, startPoint y: 211, endPoint x: 467, endPoint y: 211, distance: 80.1
click at [484, 211] on tbody "UNIQUE PIECES DE Swarovski Sublima Offener Ring, [PERSON_NAME]?er und Rhodinier…" at bounding box center [483, 203] width 925 height 235
type input "**"
click button "submit" at bounding box center [571, 210] width 10 height 9
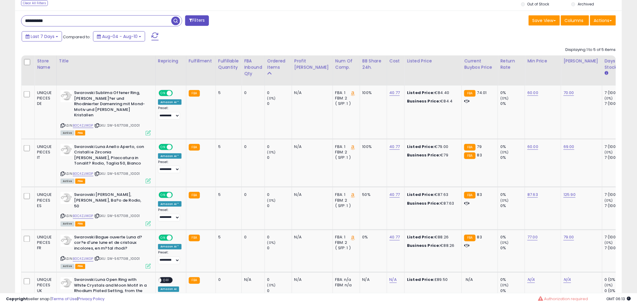
drag, startPoint x: 81, startPoint y: 18, endPoint x: -101, endPoint y: 20, distance: 181.9
paste input "text"
type input "**********"
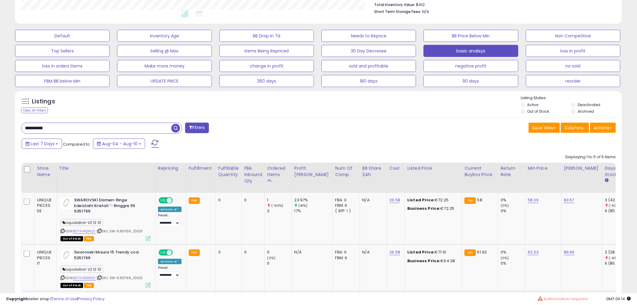
scroll to position [300, 0]
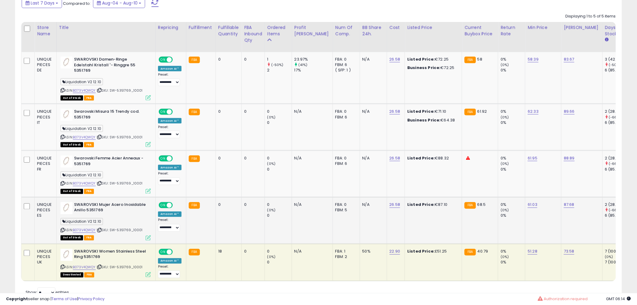
drag, startPoint x: 145, startPoint y: 229, endPoint x: 111, endPoint y: 227, distance: 34.1
click at [111, 227] on div "ASIN: B073V4QWQY | SKU: SW-5351769_10001 Out of Stock FBA" at bounding box center [106, 221] width 90 height 38
copy span "SW-5351769_10001"
click at [528, 251] on link "51.28" at bounding box center [533, 251] width 10 height 6
drag, startPoint x: 501, startPoint y: 238, endPoint x: 416, endPoint y: 238, distance: 84.9
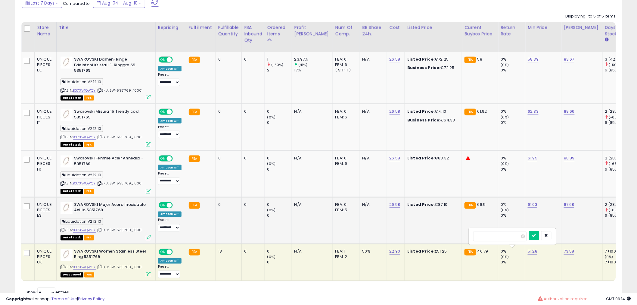
click at [419, 238] on tbody "UNIQUE PIECES DE SWAROVSKI Damen-Ringe Edelstahl Kristall '- Ringgre 55 5351769…" at bounding box center [486, 166] width 931 height 229
type input "**"
click button "submit" at bounding box center [534, 235] width 10 height 9
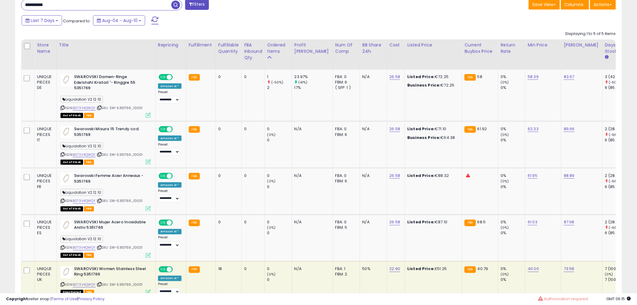
scroll to position [267, 0]
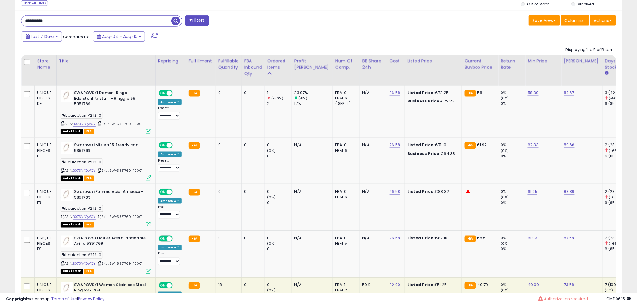
drag, startPoint x: 77, startPoint y: 22, endPoint x: -51, endPoint y: 15, distance: 128.1
paste input "******"
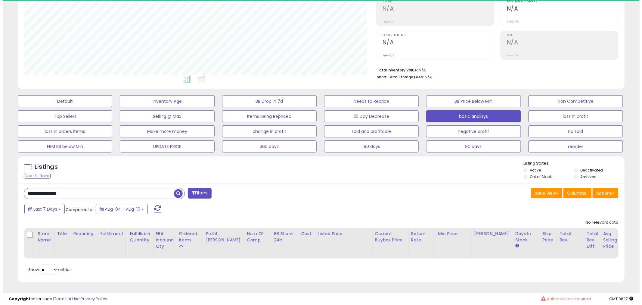
scroll to position [123, 352]
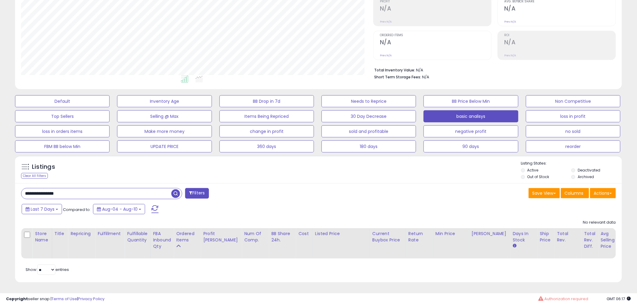
drag, startPoint x: 77, startPoint y: 187, endPoint x: -121, endPoint y: 171, distance: 198.4
click at [0, 171] on html "Unable to login Retrieving listings data.. has not yet accepted the Terms of Us…" at bounding box center [318, 57] width 637 height 305
paste input "text"
type input "**********"
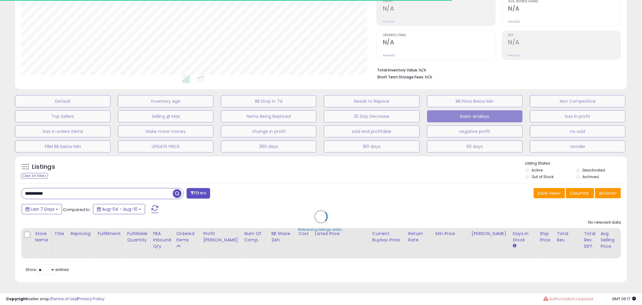
scroll to position [300946, 300717]
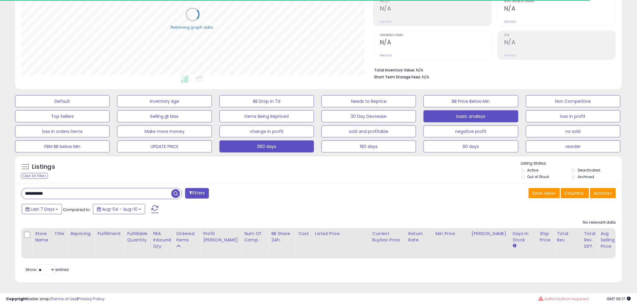
click at [110, 107] on button "360 days" at bounding box center [62, 101] width 95 height 12
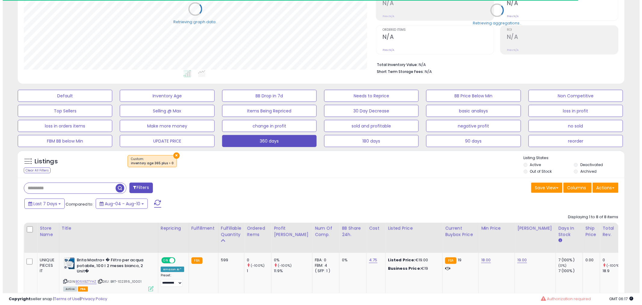
scroll to position [123, 352]
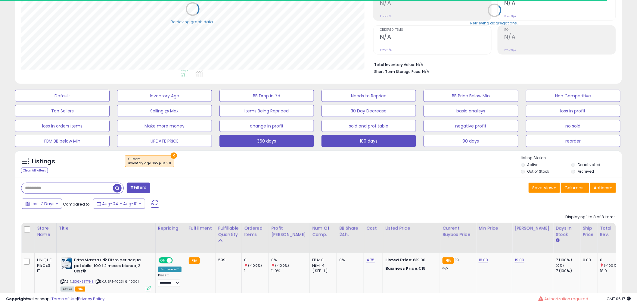
click at [110, 102] on button "180 days" at bounding box center [62, 96] width 95 height 12
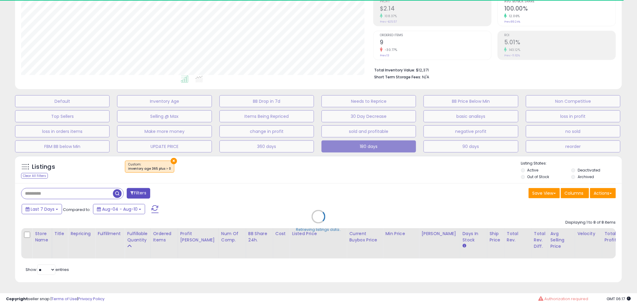
select select "**"
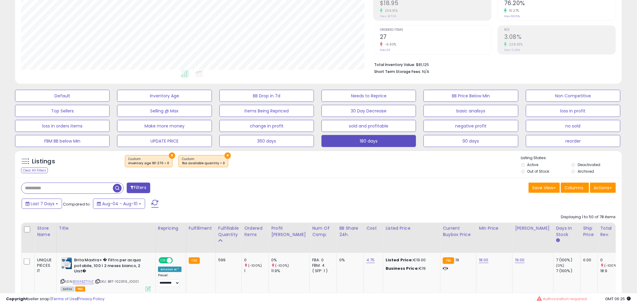
click at [59, 191] on input "text" at bounding box center [67, 188] width 92 height 11
type input "*"
drag, startPoint x: 52, startPoint y: 191, endPoint x: -12, endPoint y: 182, distance: 64.4
click at [0, 182] on html "Unable to login Retrieving listings data.. has not yet accepted the Terms of Us…" at bounding box center [318, 52] width 637 height 305
type input "********"
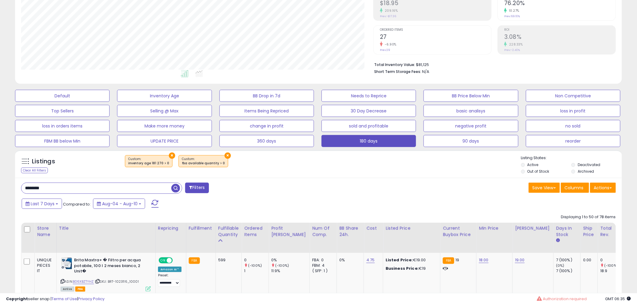
drag, startPoint x: 540, startPoint y: 195, endPoint x: 531, endPoint y: 195, distance: 8.7
